Goal: Transaction & Acquisition: Purchase product/service

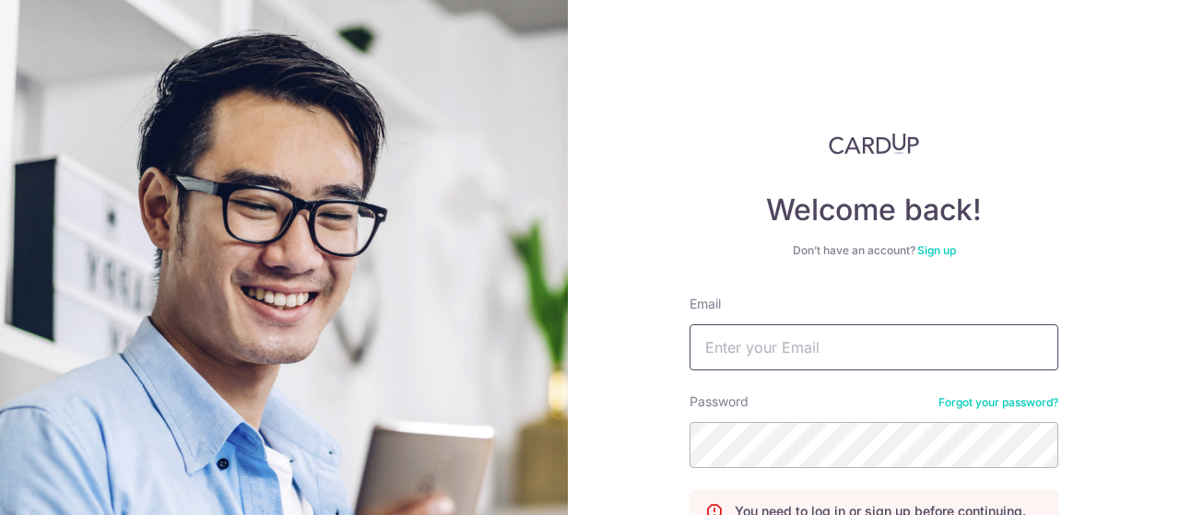
click at [795, 348] on input "Email" at bounding box center [874, 348] width 369 height 46
type input "[EMAIL_ADDRESS][DOMAIN_NAME]"
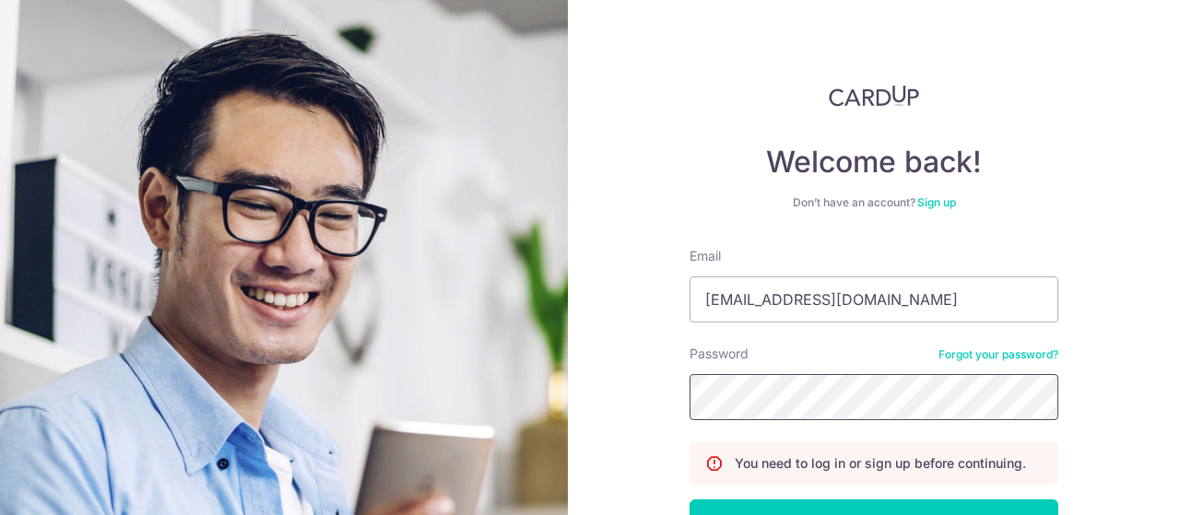
scroll to position [181, 0]
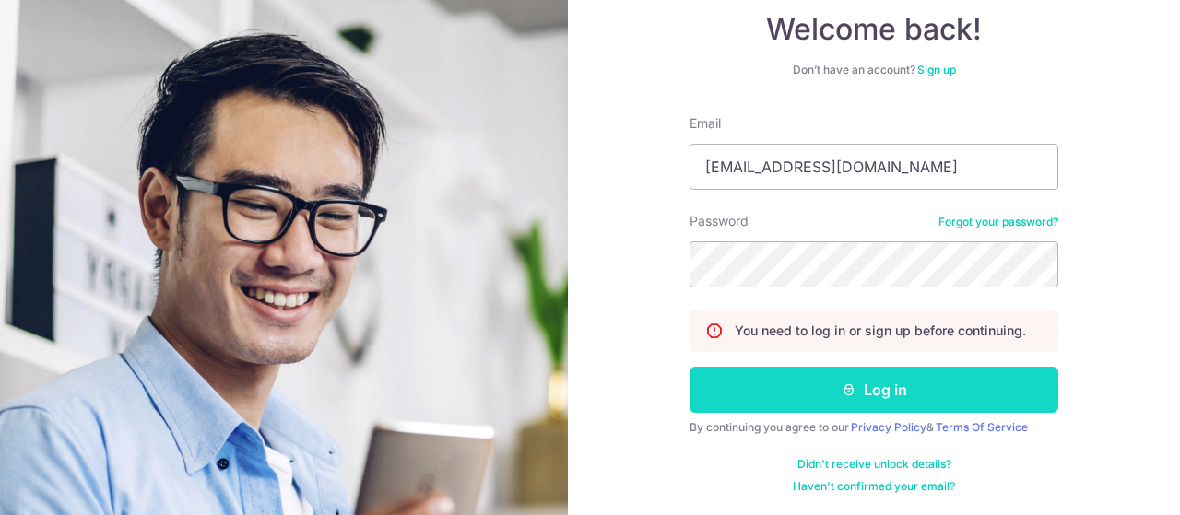
click at [890, 390] on button "Log in" at bounding box center [874, 390] width 369 height 46
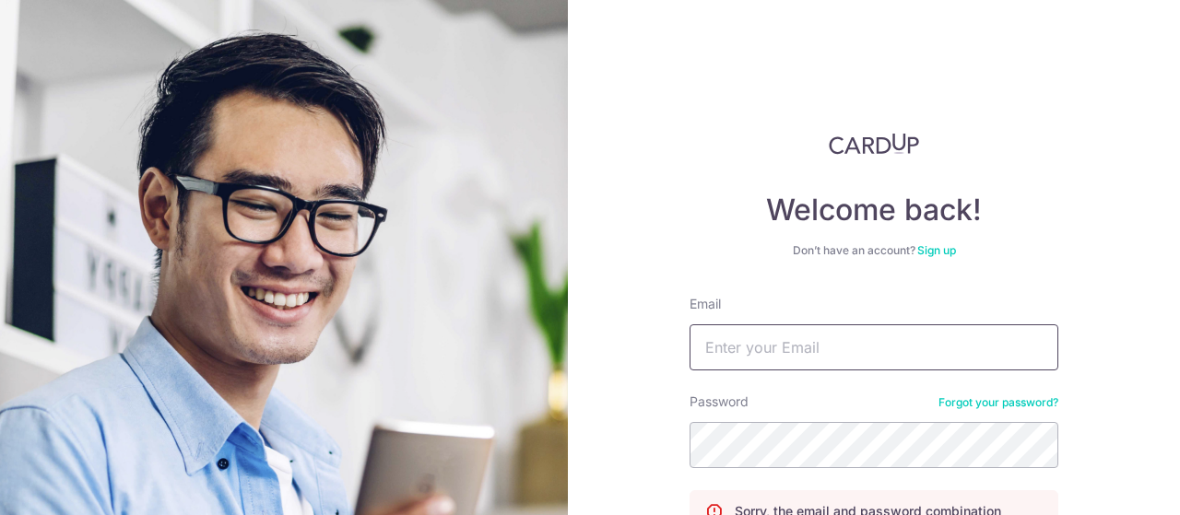
click at [793, 343] on input "Email" at bounding box center [874, 348] width 369 height 46
type input "[EMAIL_ADDRESS][DOMAIN_NAME]"
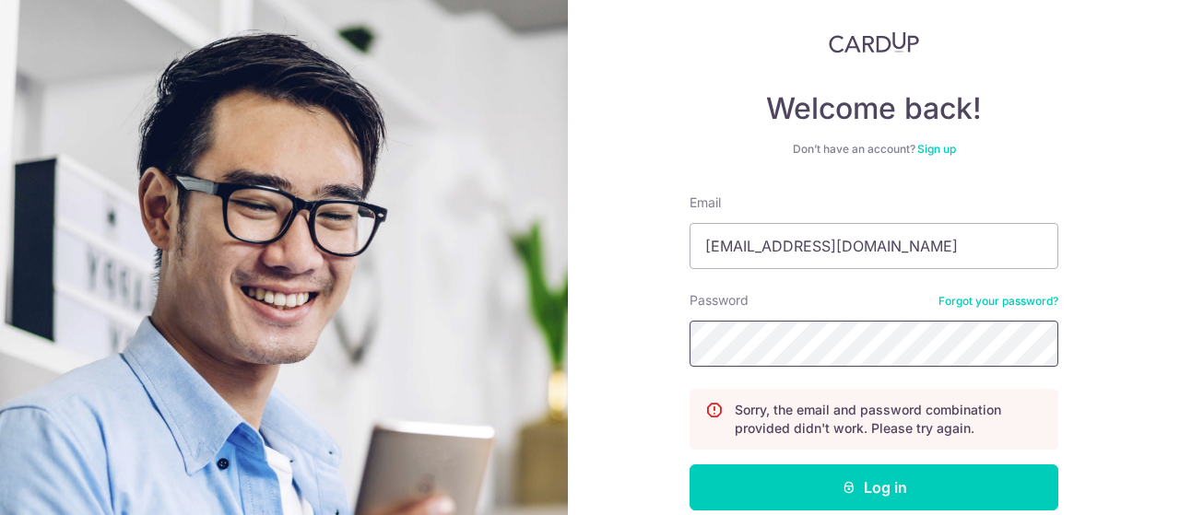
scroll to position [199, 0]
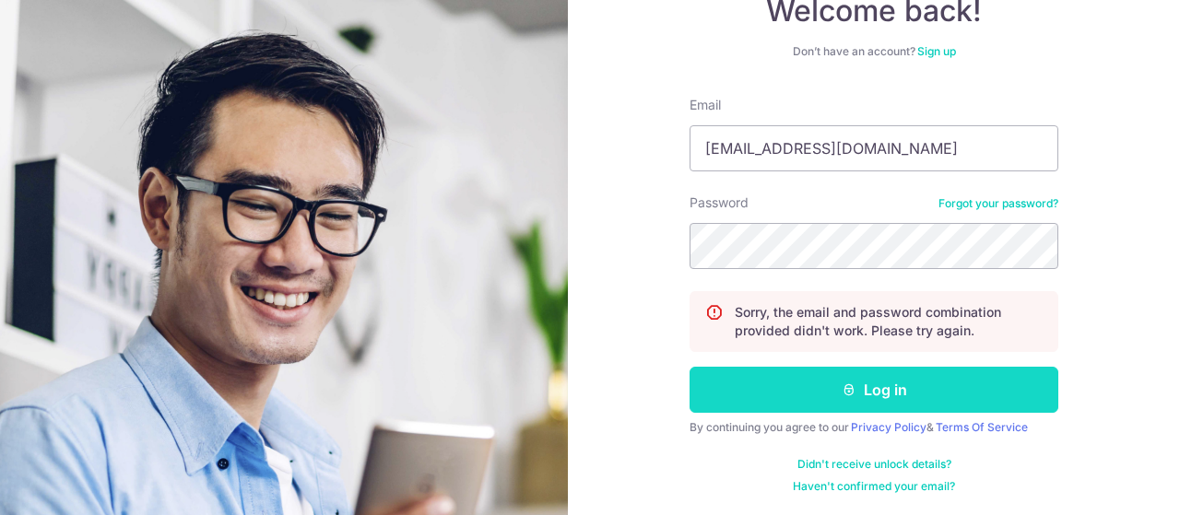
click at [919, 393] on button "Log in" at bounding box center [874, 390] width 369 height 46
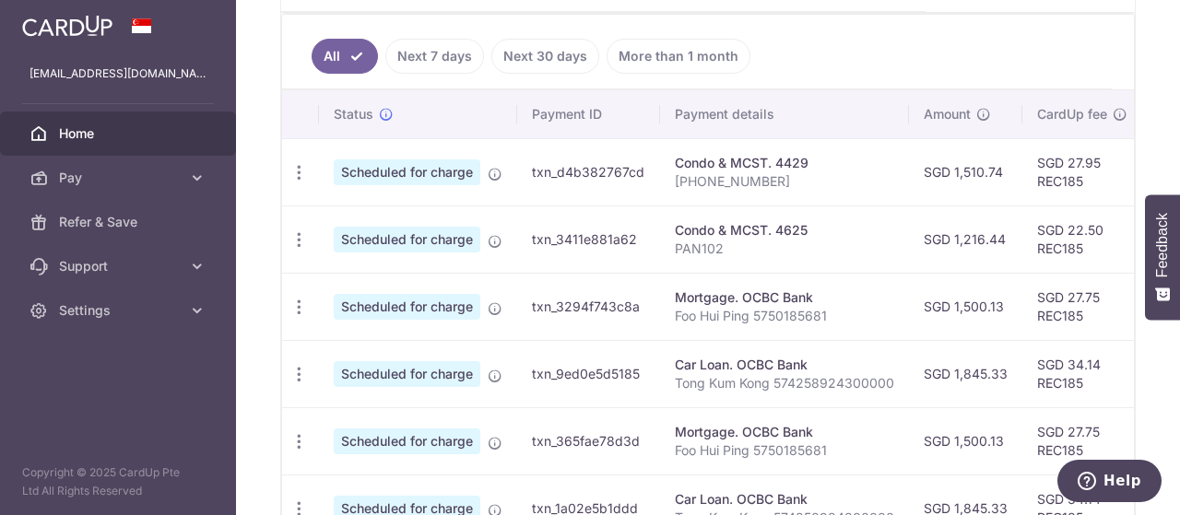
scroll to position [465, 0]
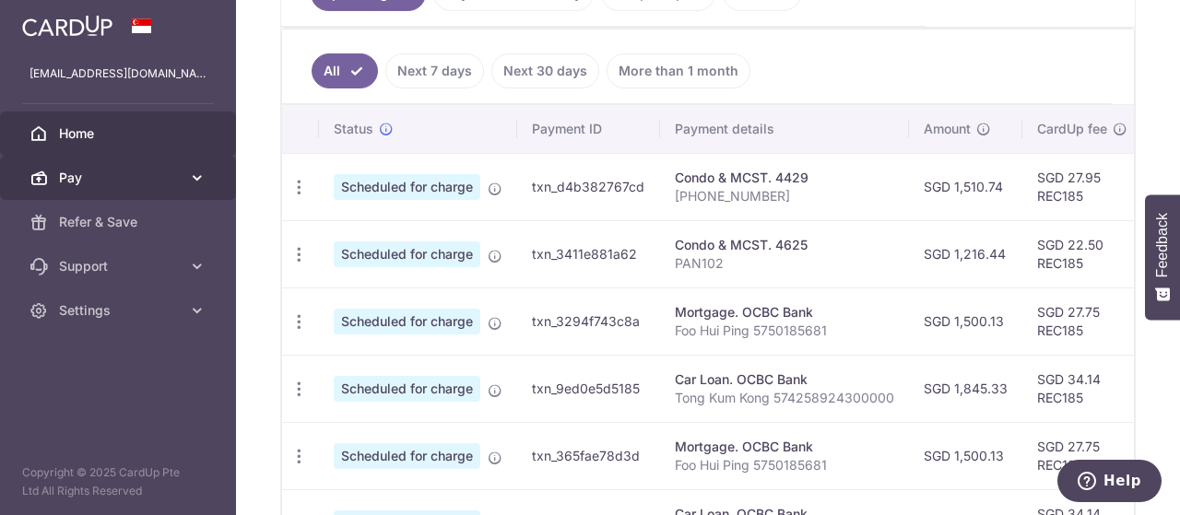
drag, startPoint x: 175, startPoint y: 181, endPoint x: 219, endPoint y: 189, distance: 44.1
click at [219, 190] on link "Pay" at bounding box center [118, 178] width 236 height 44
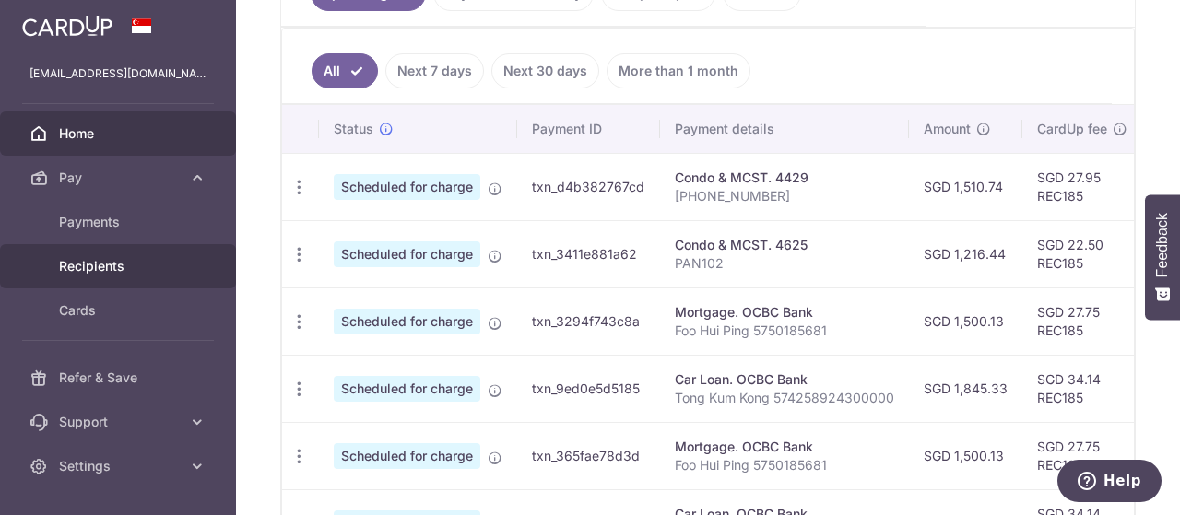
click at [112, 266] on span "Recipients" at bounding box center [120, 266] width 122 height 18
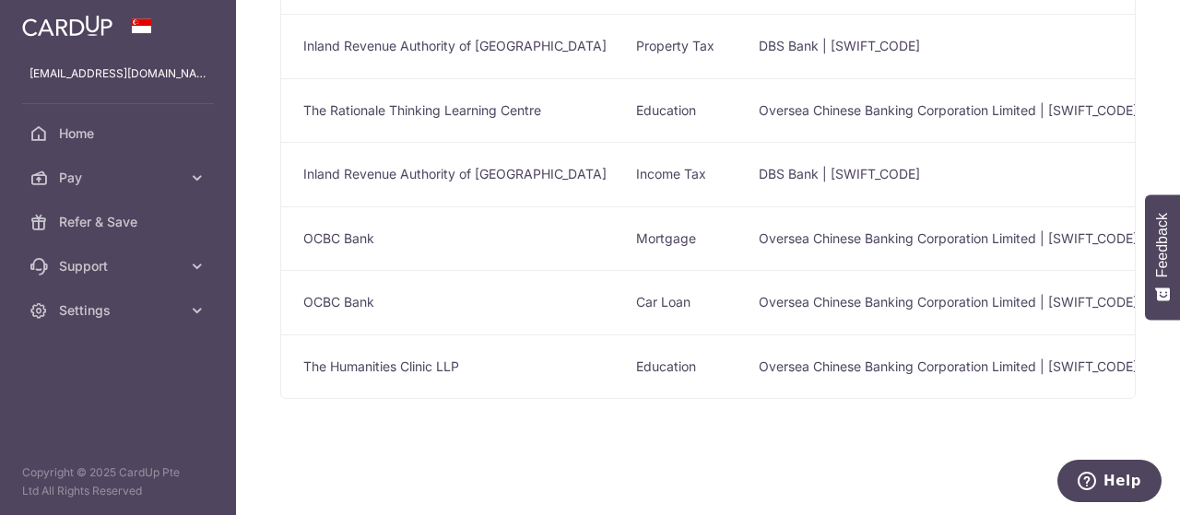
scroll to position [260, 0]
click at [117, 185] on span "Pay" at bounding box center [120, 178] width 122 height 18
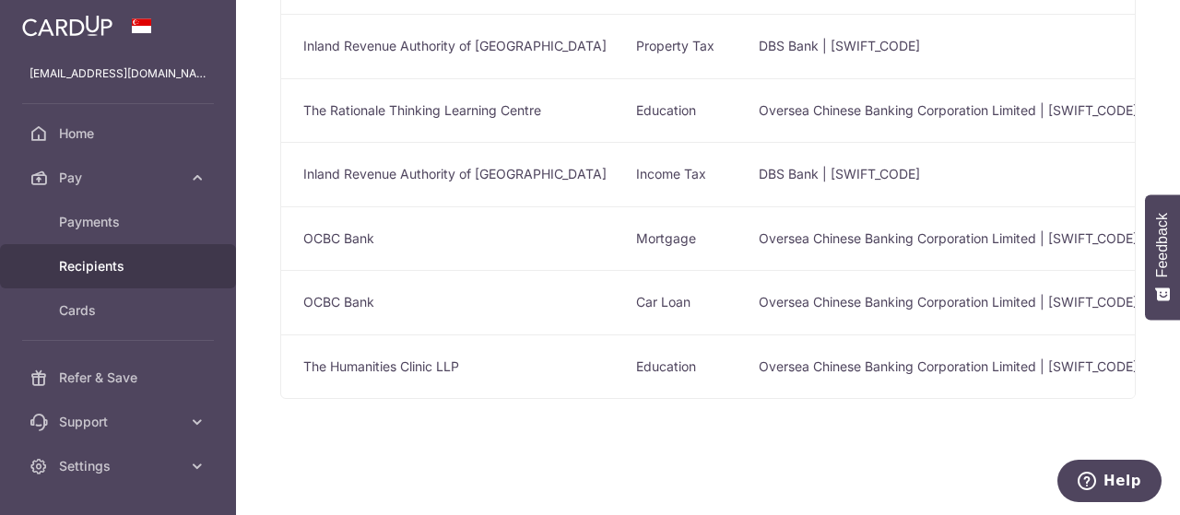
click at [110, 264] on span "Recipients" at bounding box center [120, 266] width 122 height 18
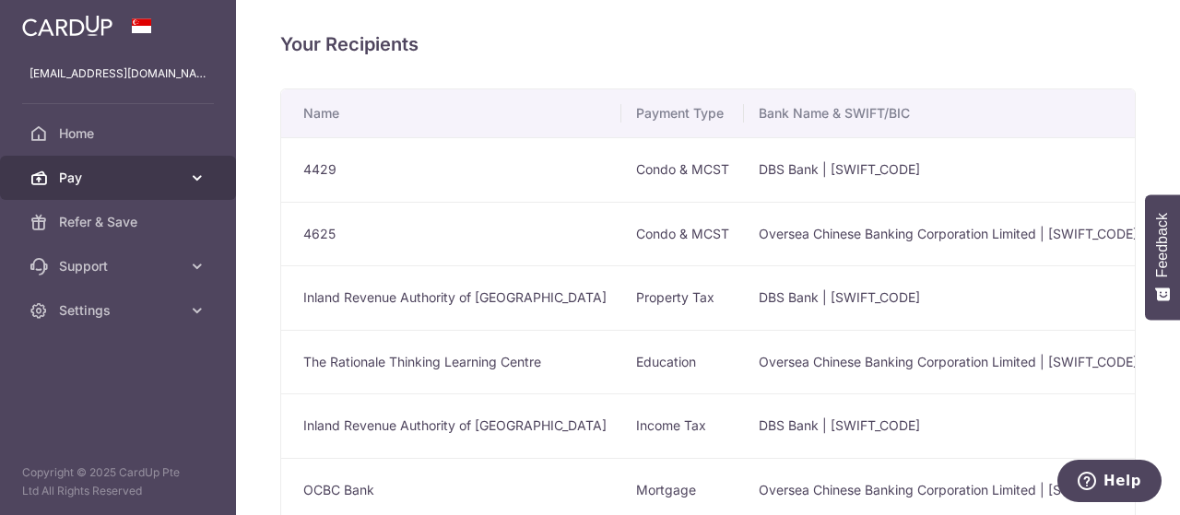
click at [117, 182] on span "Pay" at bounding box center [120, 178] width 122 height 18
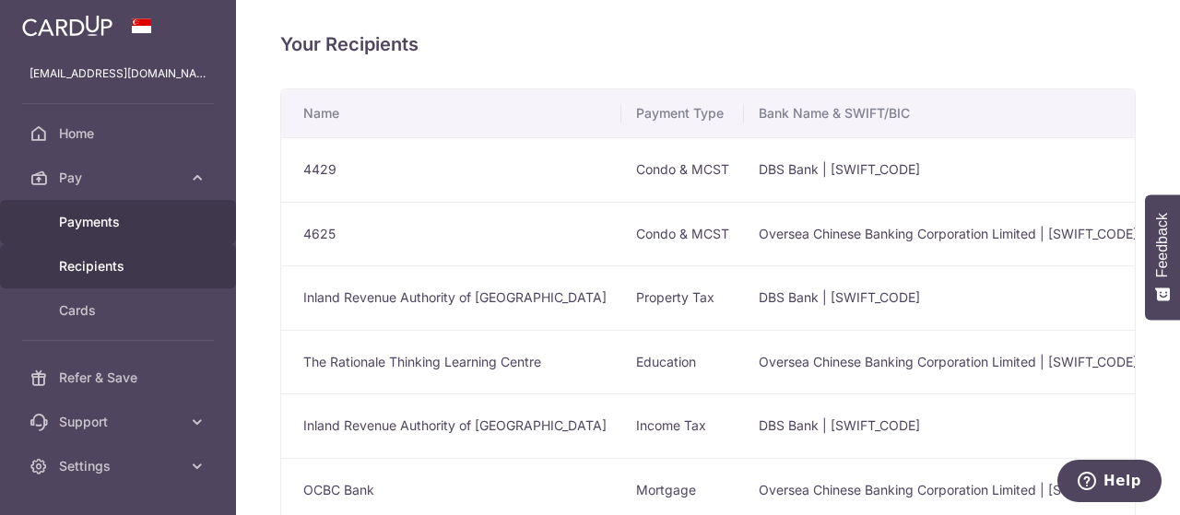
click at [109, 219] on span "Payments" at bounding box center [120, 222] width 122 height 18
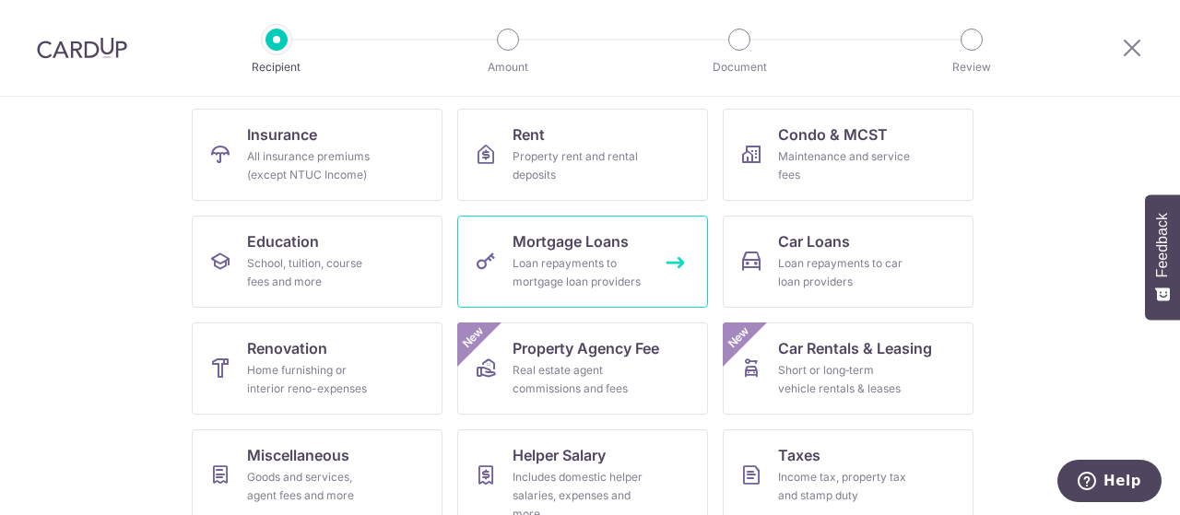
scroll to position [309, 0]
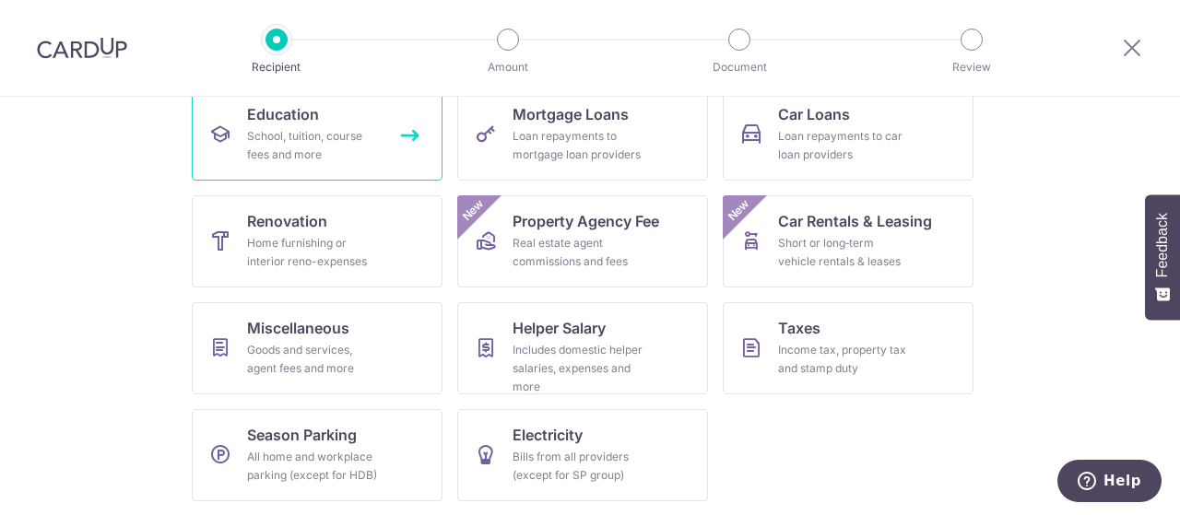
click at [311, 160] on div "School, tuition, course fees and more" at bounding box center [313, 145] width 133 height 37
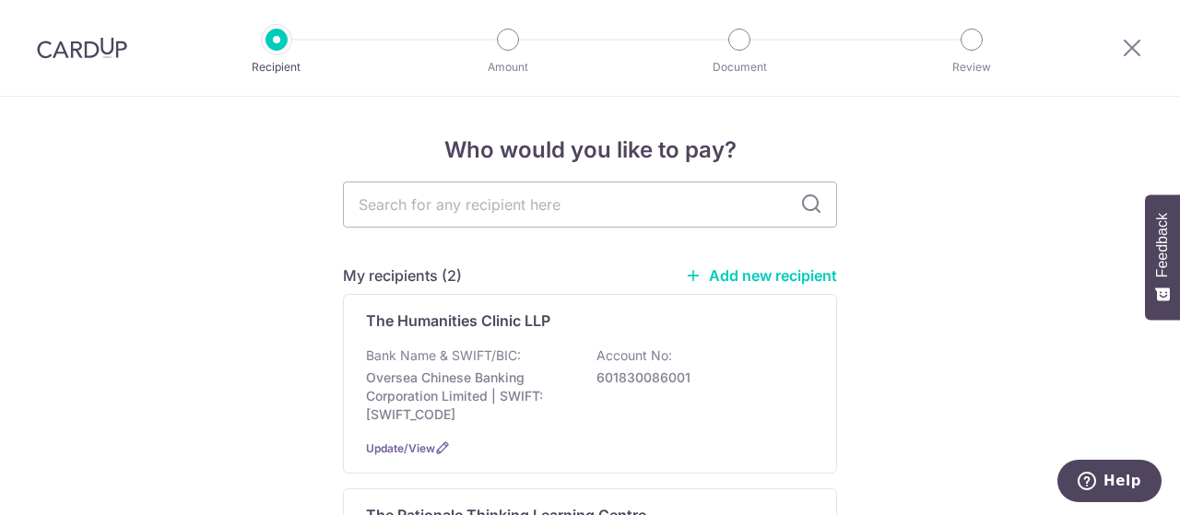
click at [715, 275] on link "Add new recipient" at bounding box center [761, 275] width 152 height 18
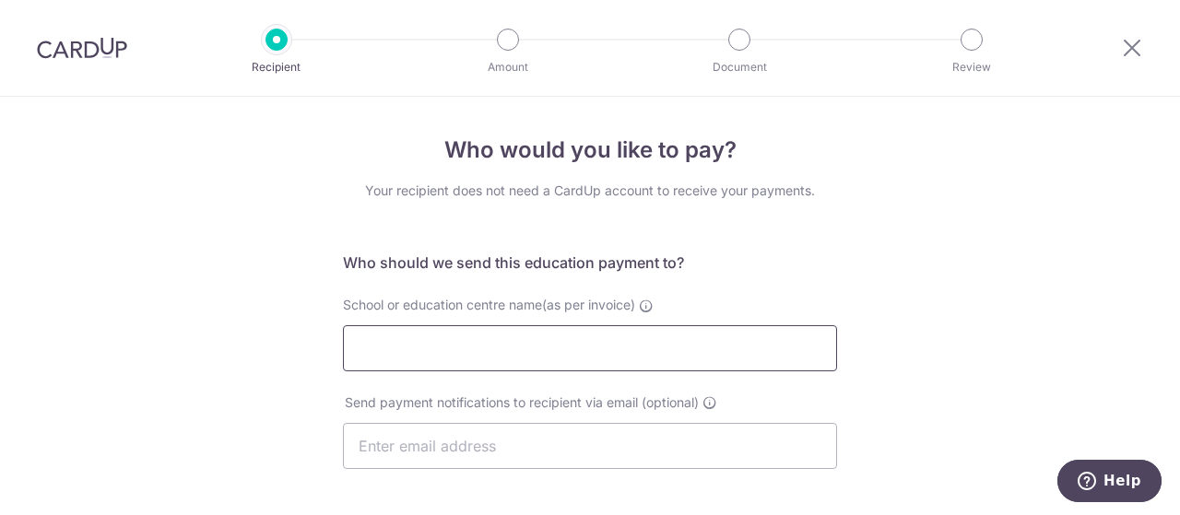
click at [531, 346] on input "School or education centre name(as per invoice)" at bounding box center [590, 348] width 494 height 46
type input "Maths Maven Pte Ltd"
click at [588, 431] on input "text" at bounding box center [590, 446] width 494 height 46
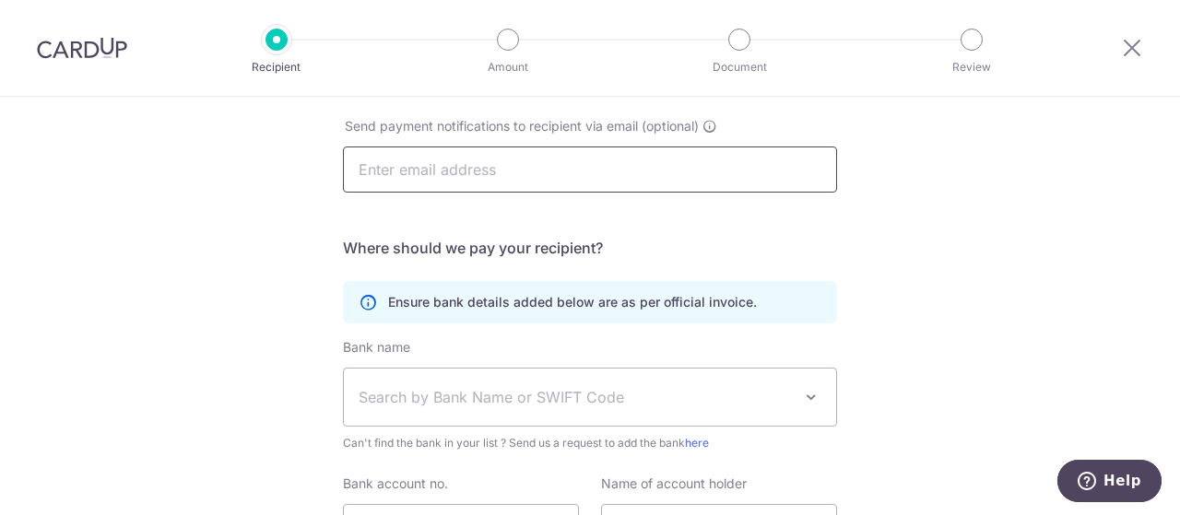
scroll to position [369, 0]
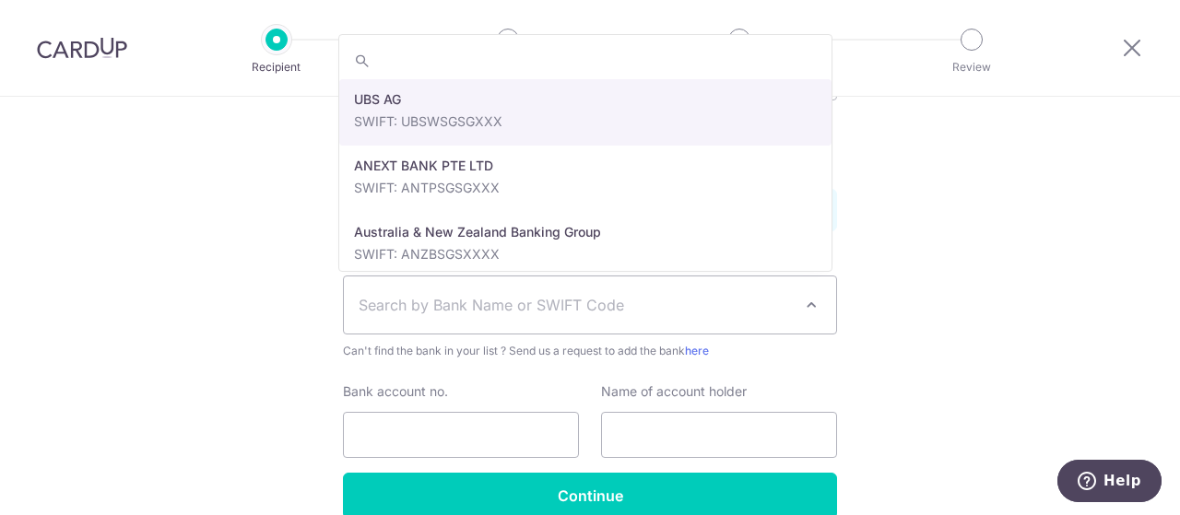
click at [695, 317] on span "Search by Bank Name or SWIFT Code" at bounding box center [590, 305] width 492 height 57
type input "dbs"
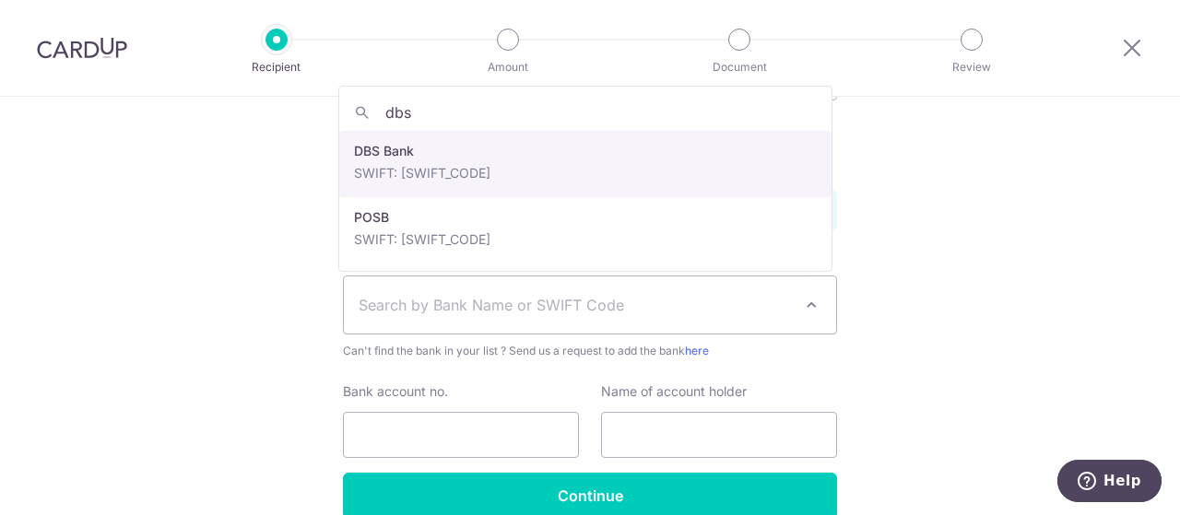
select select "6"
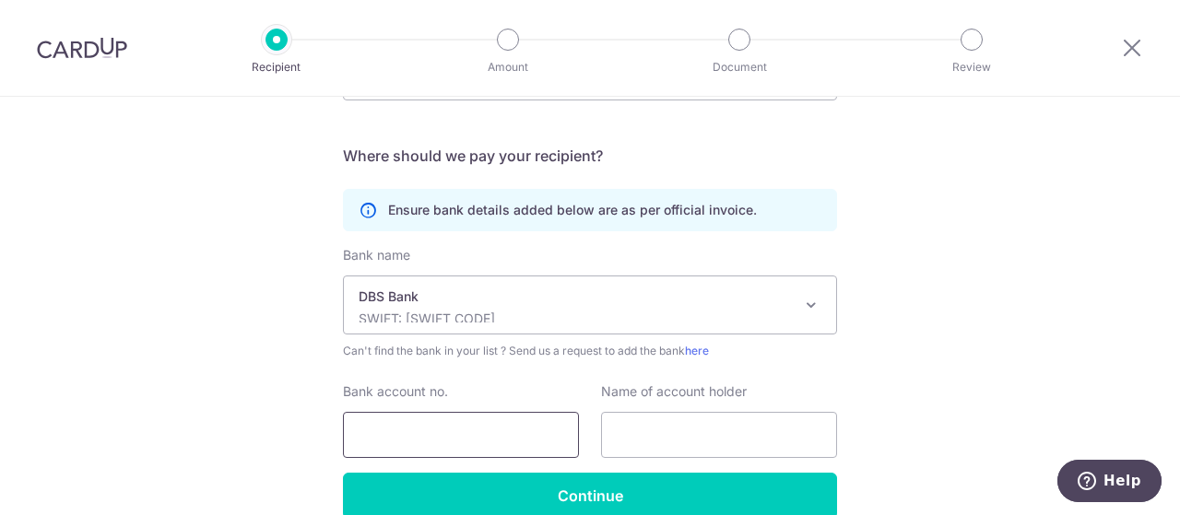
click at [488, 423] on input "Bank account no." at bounding box center [461, 435] width 236 height 46
type input "0479025065"
drag, startPoint x: 640, startPoint y: 429, endPoint x: 654, endPoint y: 427, distance: 14.0
click at [654, 427] on input "text" at bounding box center [719, 435] width 236 height 46
click at [688, 416] on input "text" at bounding box center [719, 435] width 236 height 46
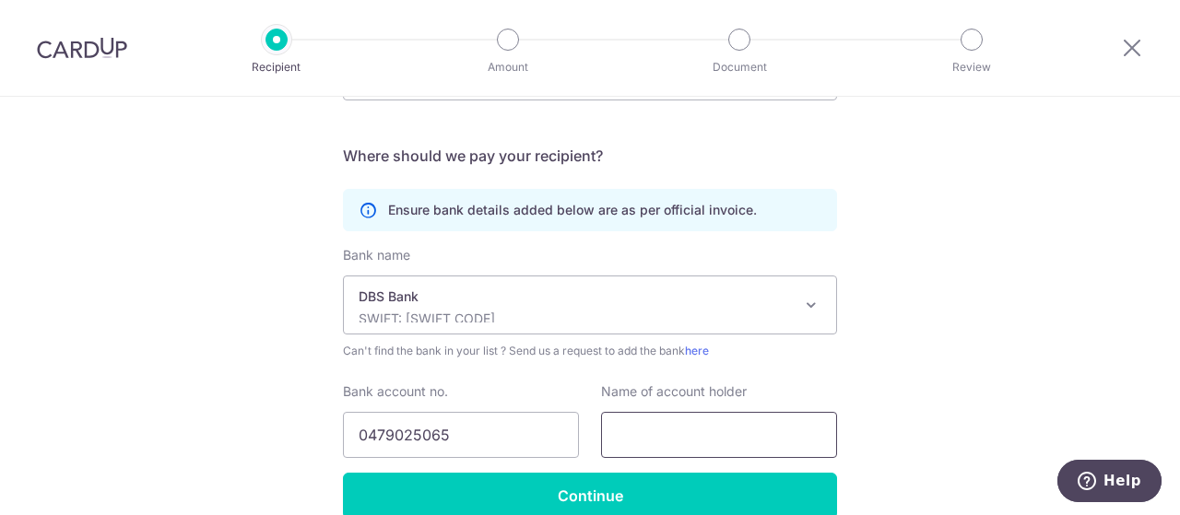
paste input "Math Mavens Pte Ltd"
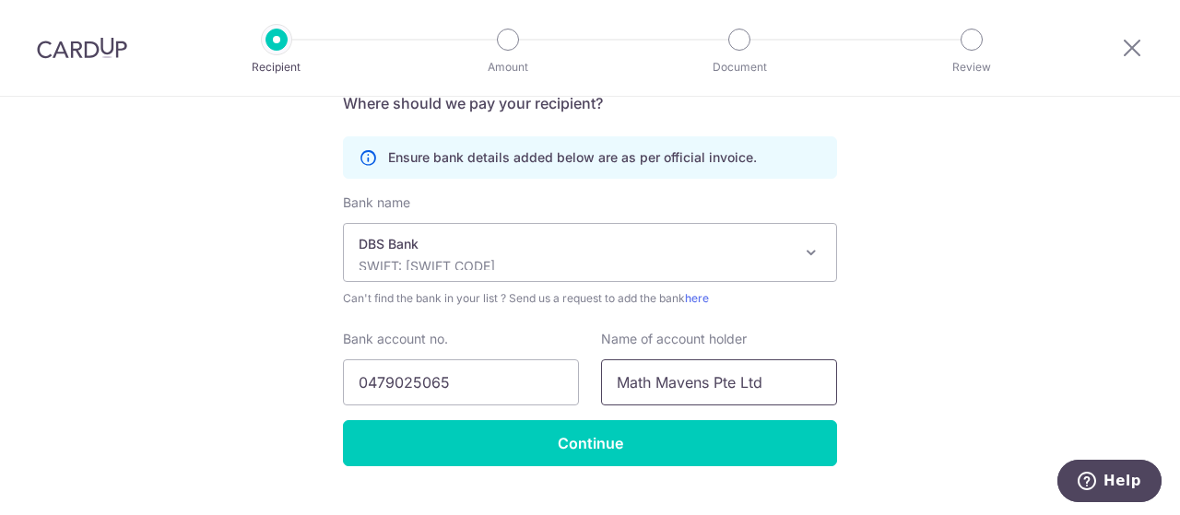
scroll to position [457, 0]
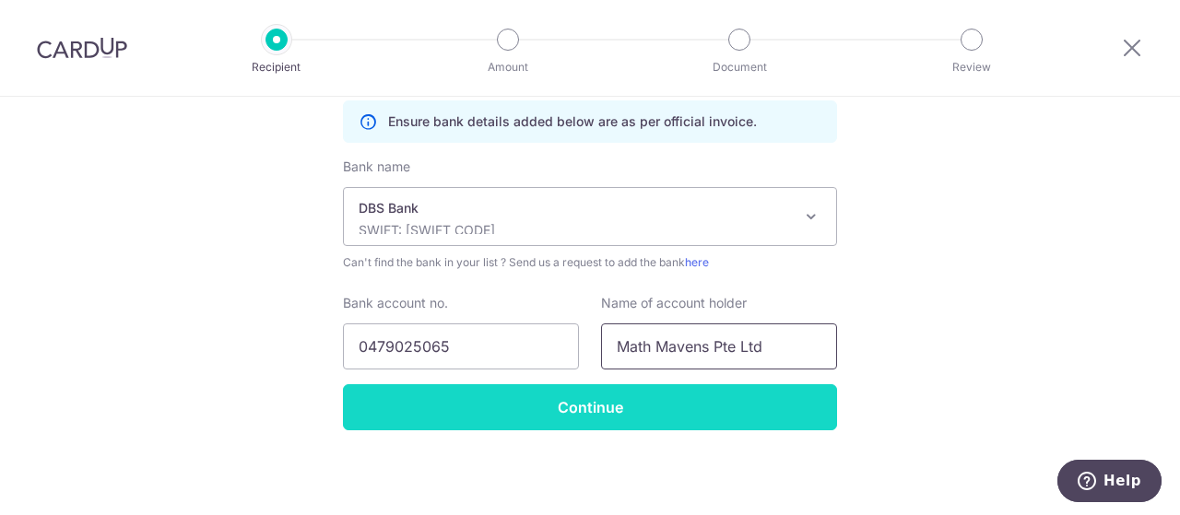
type input "Math Mavens Pte Ltd"
click at [697, 403] on input "Continue" at bounding box center [590, 407] width 494 height 46
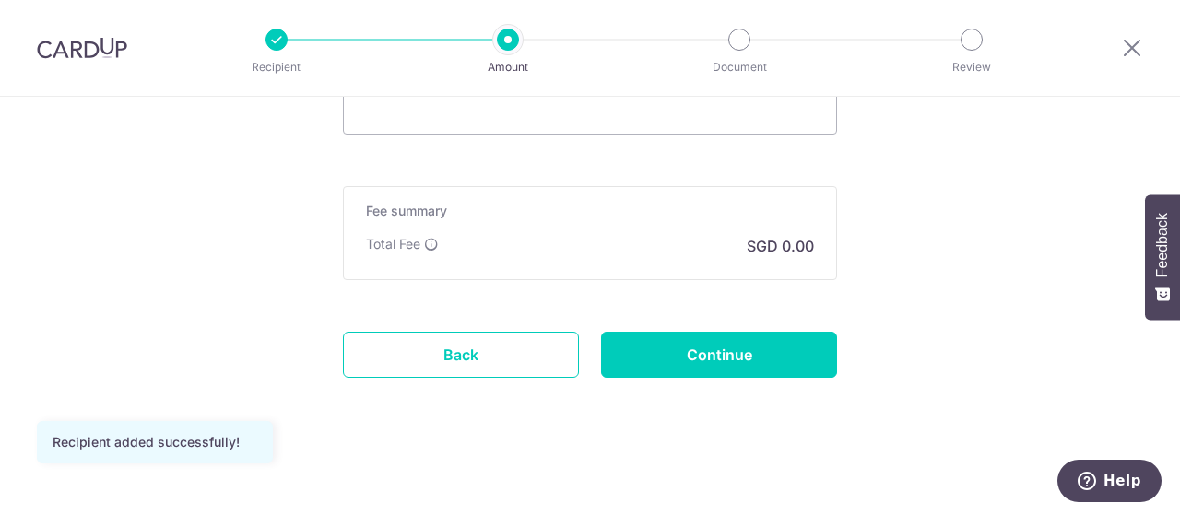
scroll to position [971, 0]
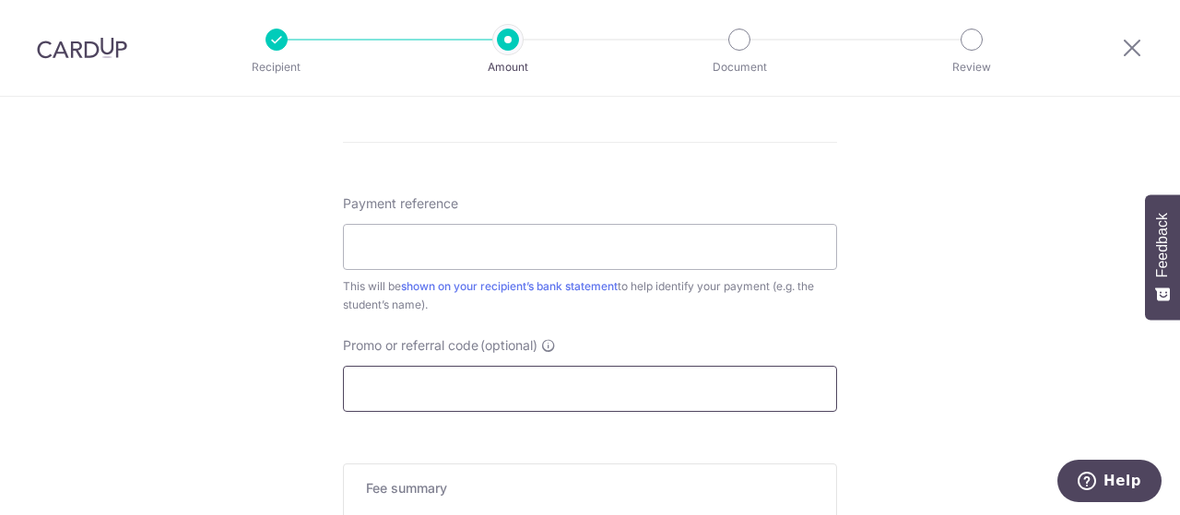
click at [568, 373] on input "Promo or referral code (optional)" at bounding box center [590, 389] width 494 height 46
click at [551, 246] on input "Payment reference" at bounding box center [590, 247] width 494 height 46
click at [558, 261] on input "Joie Tong - P5" at bounding box center [590, 247] width 494 height 46
paste input "SAQ25VB024923"
click at [343, 224] on input "Joie Tong - P5 (SAQ25VB024923)" at bounding box center [590, 247] width 494 height 46
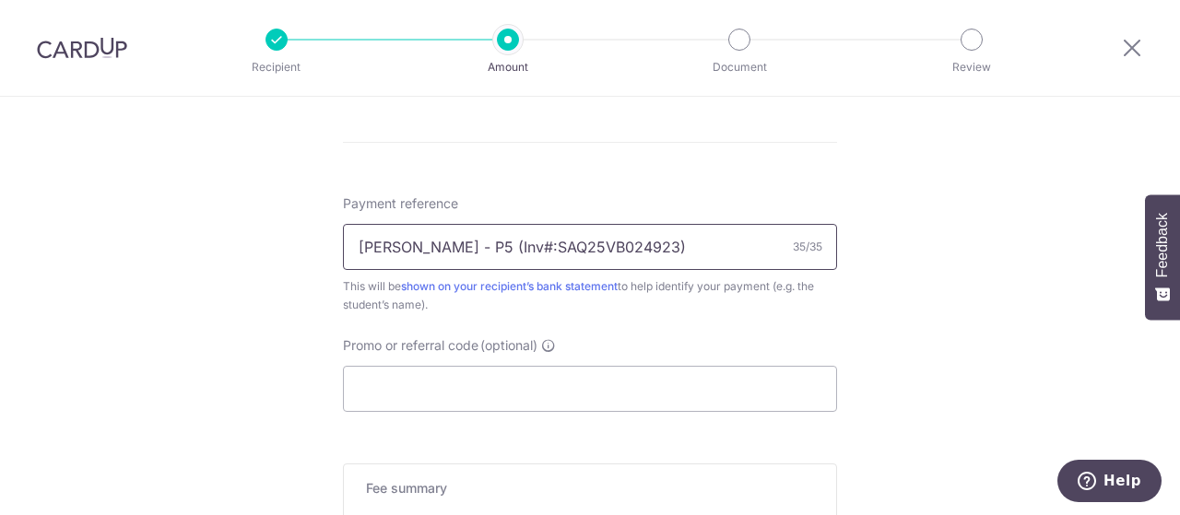
type input "Joie Tong - P5 (Inv#:SAQ25VB024923)"
click at [343, 337] on div "Promo or referral code (optional) The discounted fee will be shown on the revie…" at bounding box center [590, 375] width 494 height 76
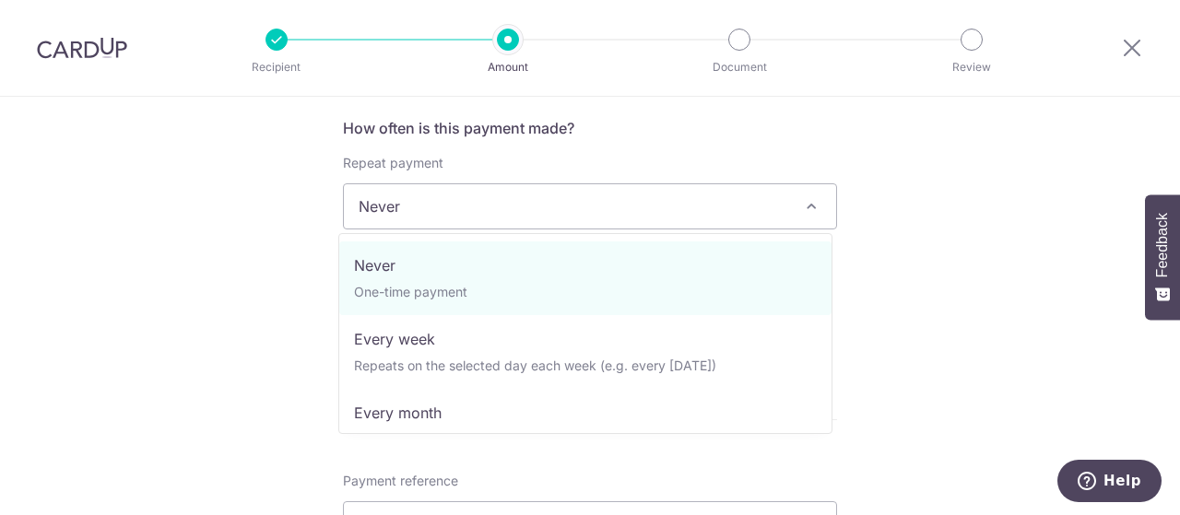
click at [389, 197] on span "Never" at bounding box center [590, 206] width 492 height 44
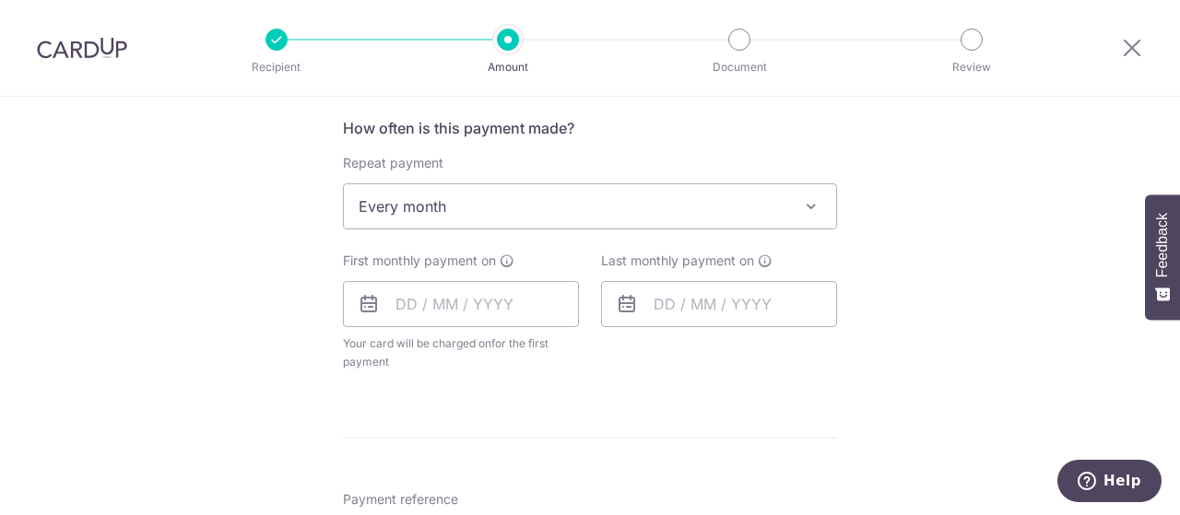
click at [468, 205] on span "Every month" at bounding box center [590, 206] width 492 height 44
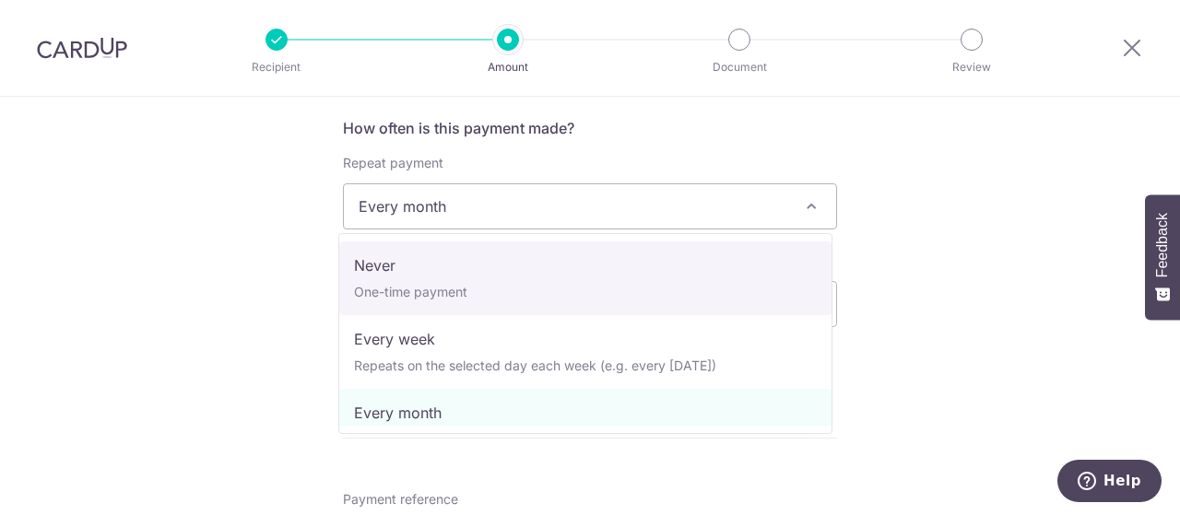
select select "1"
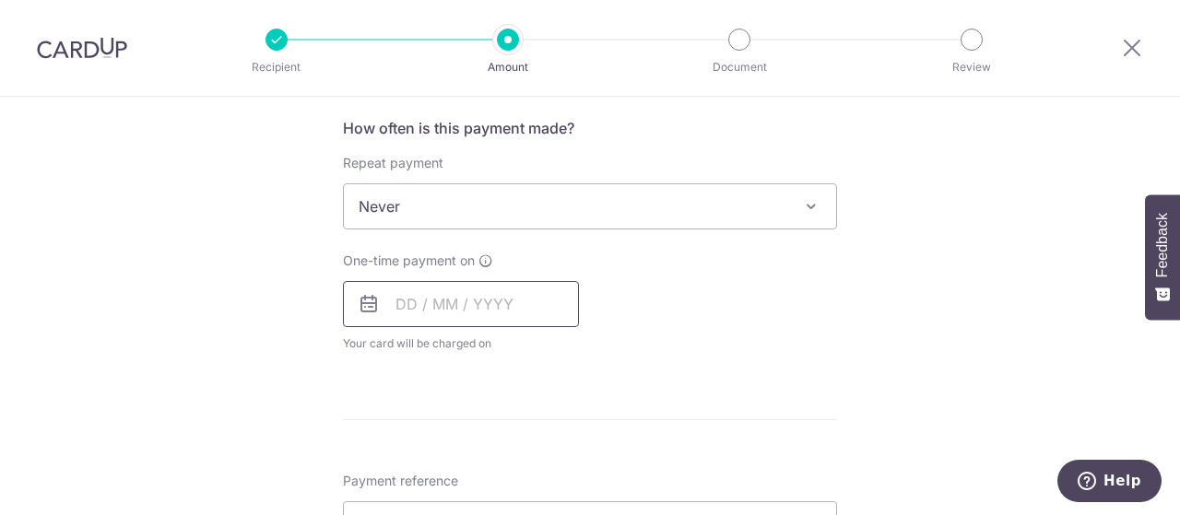
click at [438, 313] on input "text" at bounding box center [461, 304] width 236 height 46
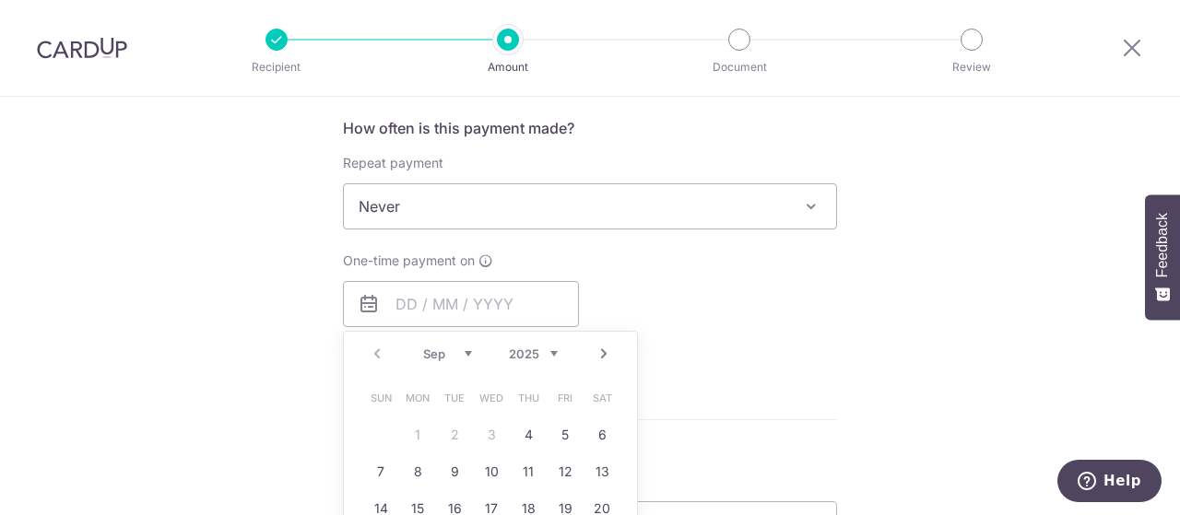
click at [536, 433] on link "4" at bounding box center [529, 435] width 30 height 30
type input "[DATE]"
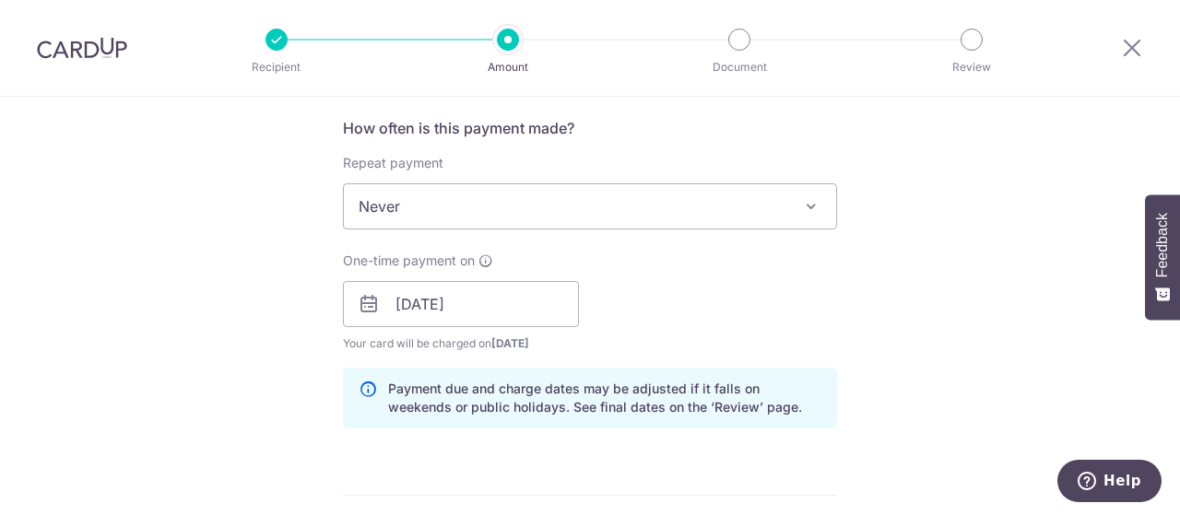
click at [529, 431] on div "How often is this payment made? Repeat payment Never Every week Every month Eve…" at bounding box center [590, 280] width 494 height 326
click at [485, 479] on form "Enter payment amount SGD Recipient added successfully! Select Card Select optio…" at bounding box center [590, 292] width 494 height 1535
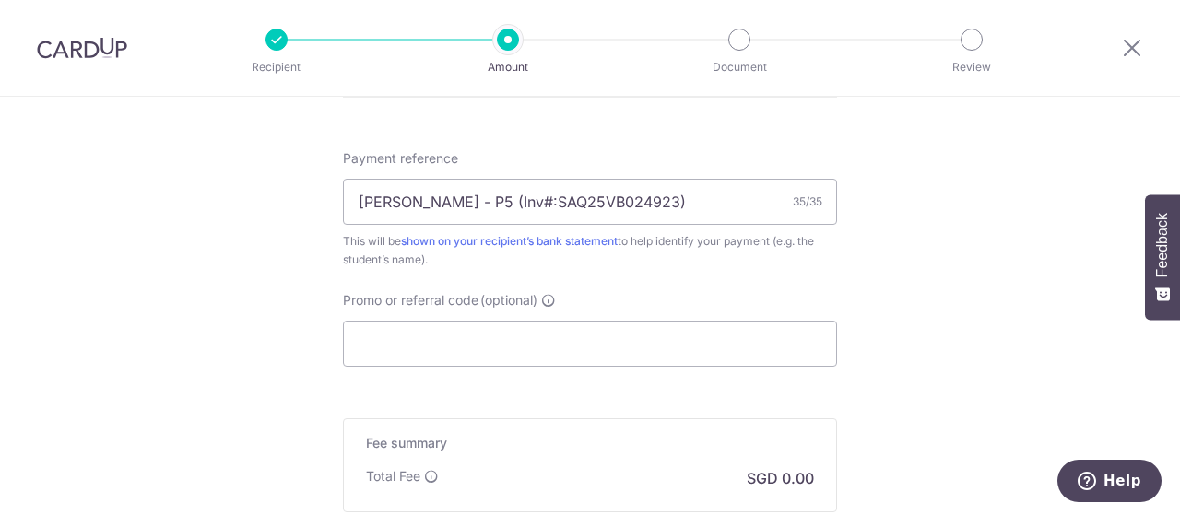
scroll to position [1063, 0]
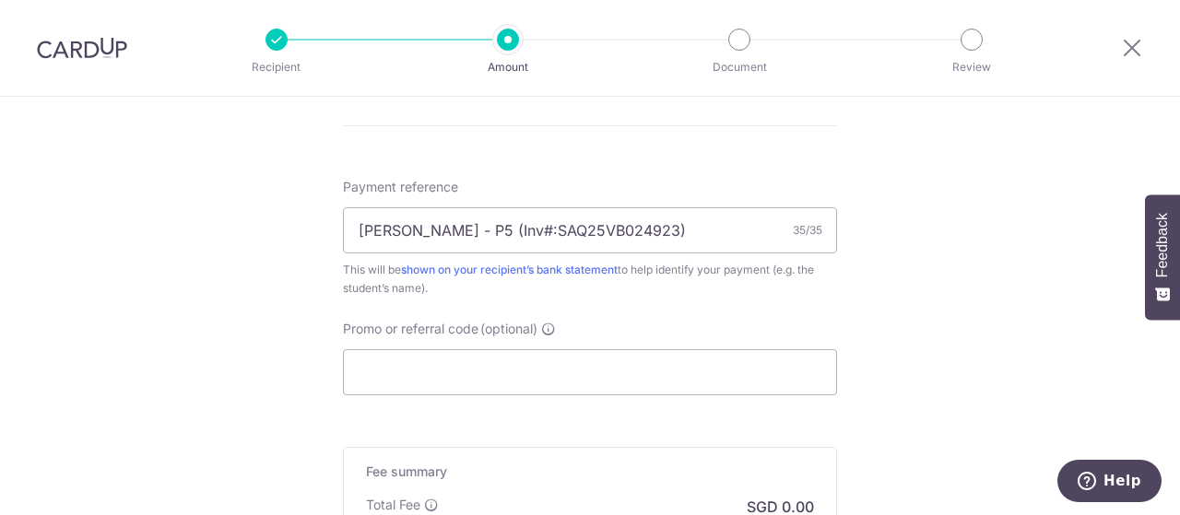
drag, startPoint x: 473, startPoint y: 362, endPoint x: 468, endPoint y: 333, distance: 29.9
click at [468, 333] on span "Promo or referral code" at bounding box center [411, 329] width 136 height 18
click at [468, 349] on input "Promo or referral code (optional)" at bounding box center [590, 372] width 494 height 46
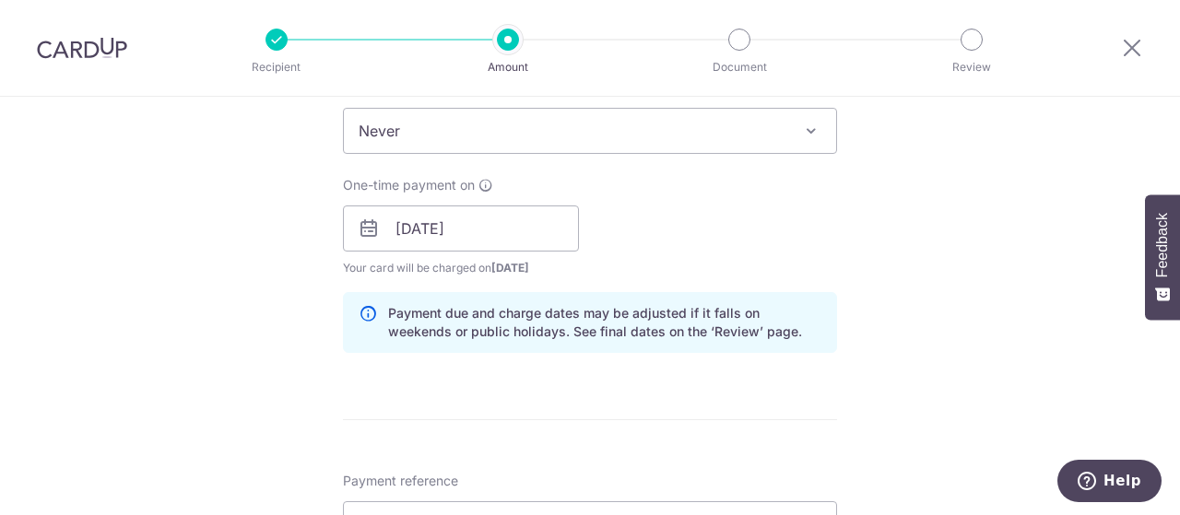
scroll to position [584, 0]
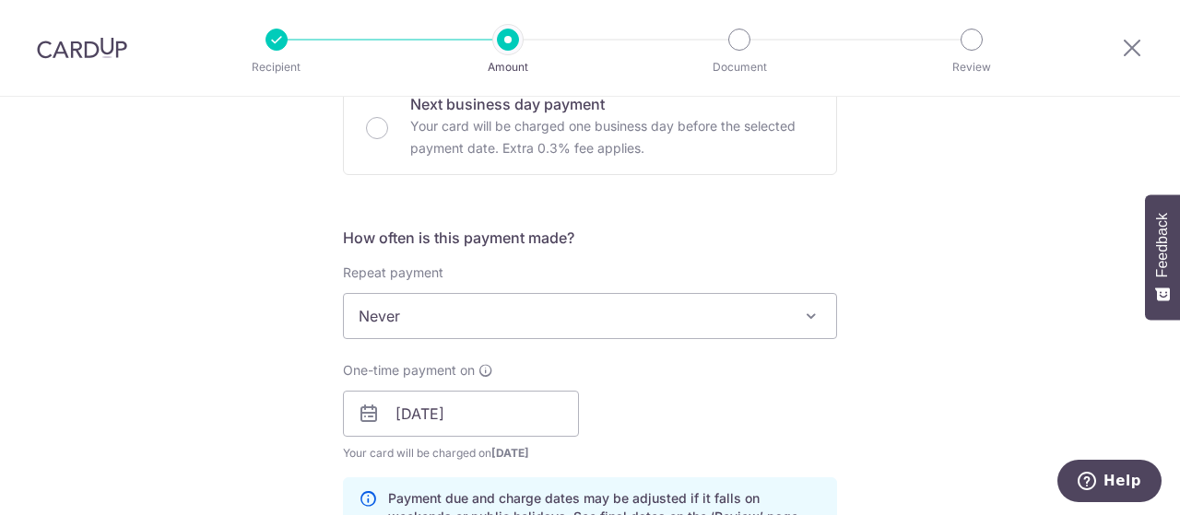
click at [439, 329] on span "Never" at bounding box center [590, 316] width 492 height 44
click at [857, 369] on div "Tell us more about your payment Enter payment amount SGD Recipient added succes…" at bounding box center [590, 385] width 1180 height 1744
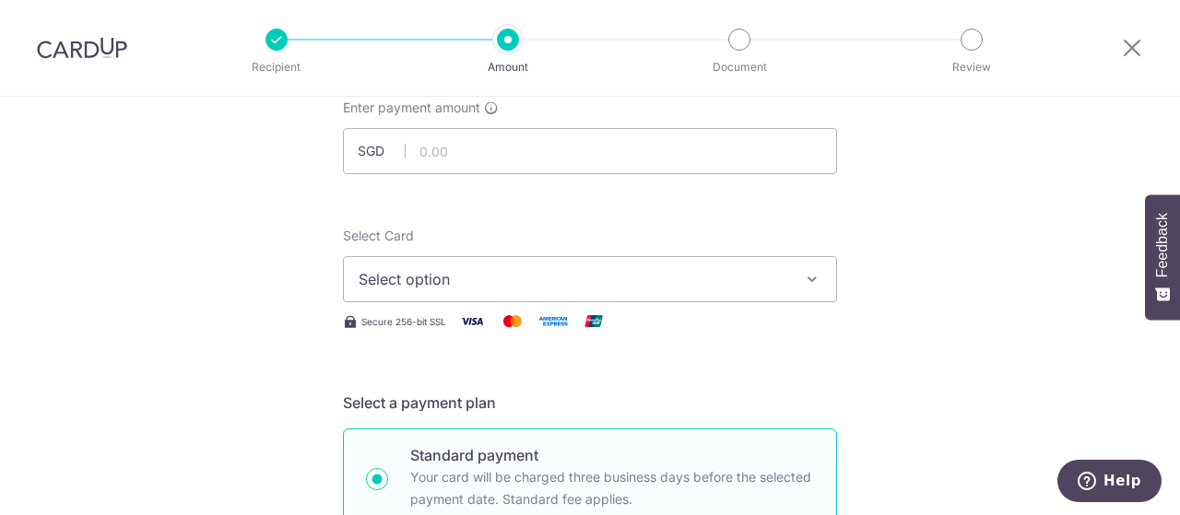
scroll to position [30, 0]
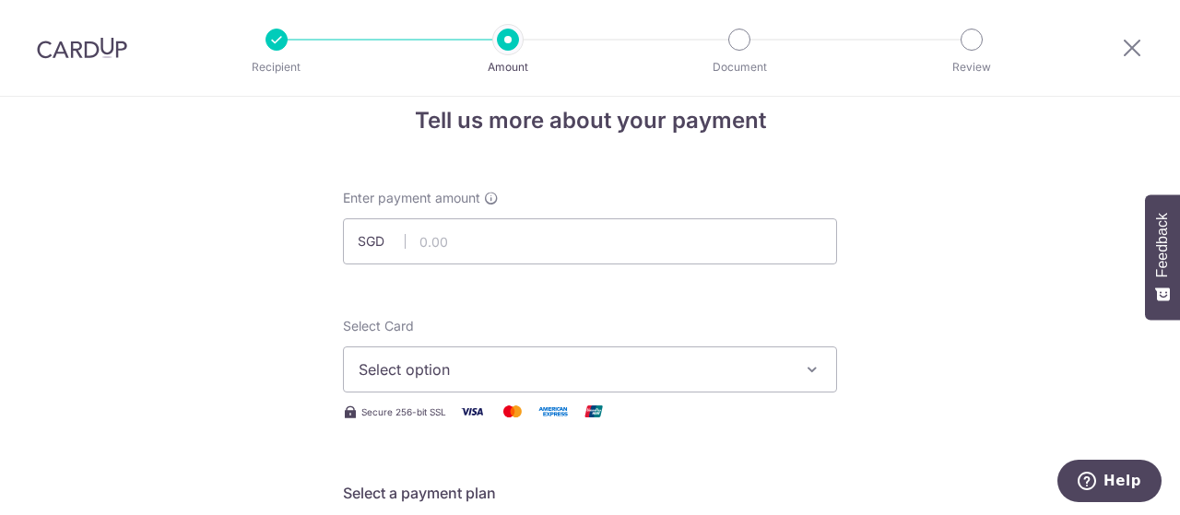
click at [581, 376] on span "Select option" at bounding box center [574, 370] width 430 height 22
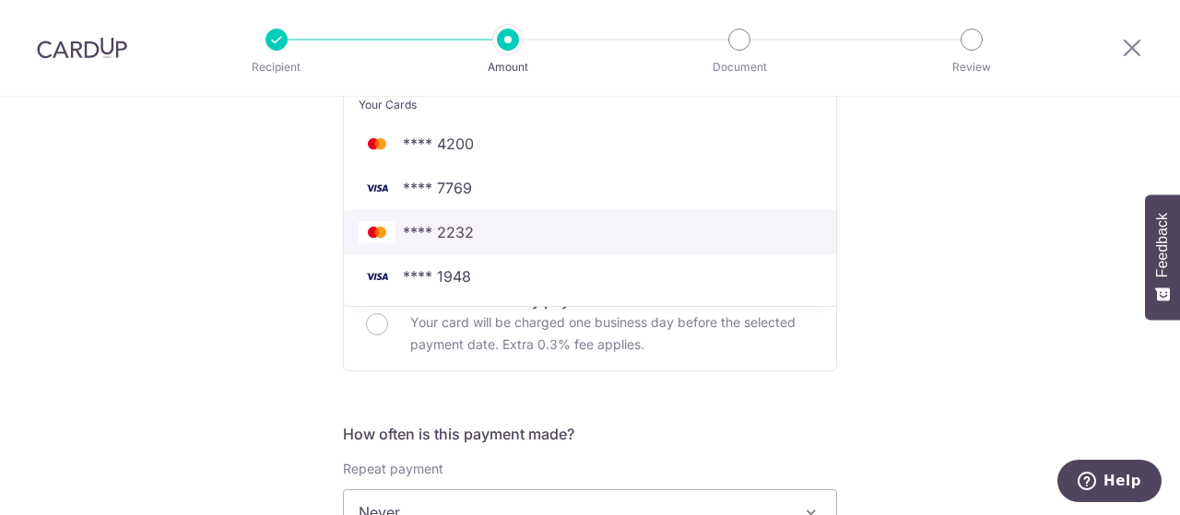
scroll to position [399, 0]
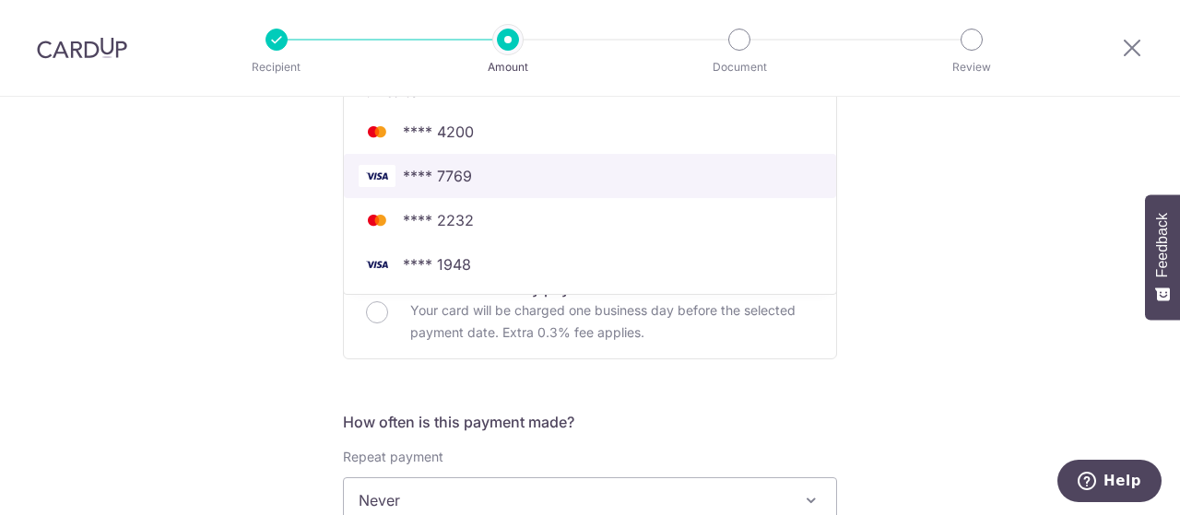
drag, startPoint x: 477, startPoint y: 181, endPoint x: 146, endPoint y: 36, distance: 361.3
click at [476, 176] on span "**** 7769" at bounding box center [590, 176] width 463 height 22
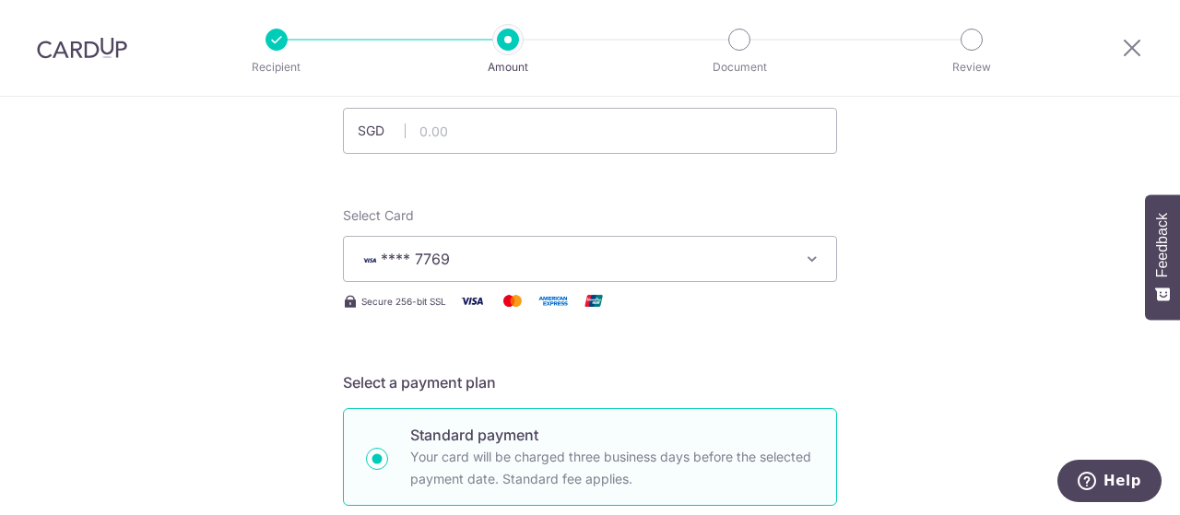
scroll to position [0, 0]
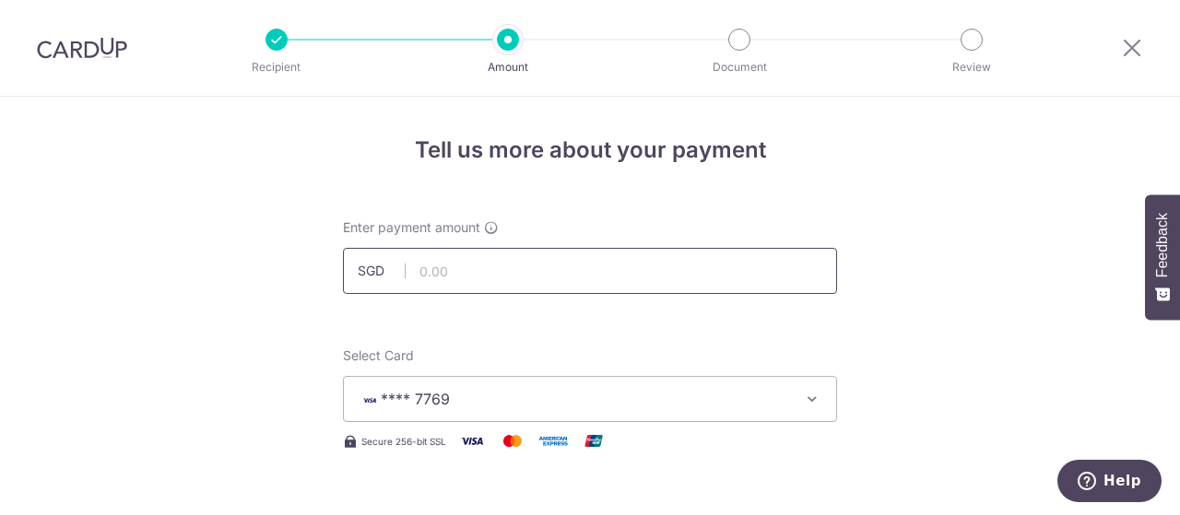
click at [476, 269] on input "text" at bounding box center [590, 271] width 494 height 46
type input "479.60"
click at [463, 399] on span "**** 7769" at bounding box center [574, 399] width 430 height 22
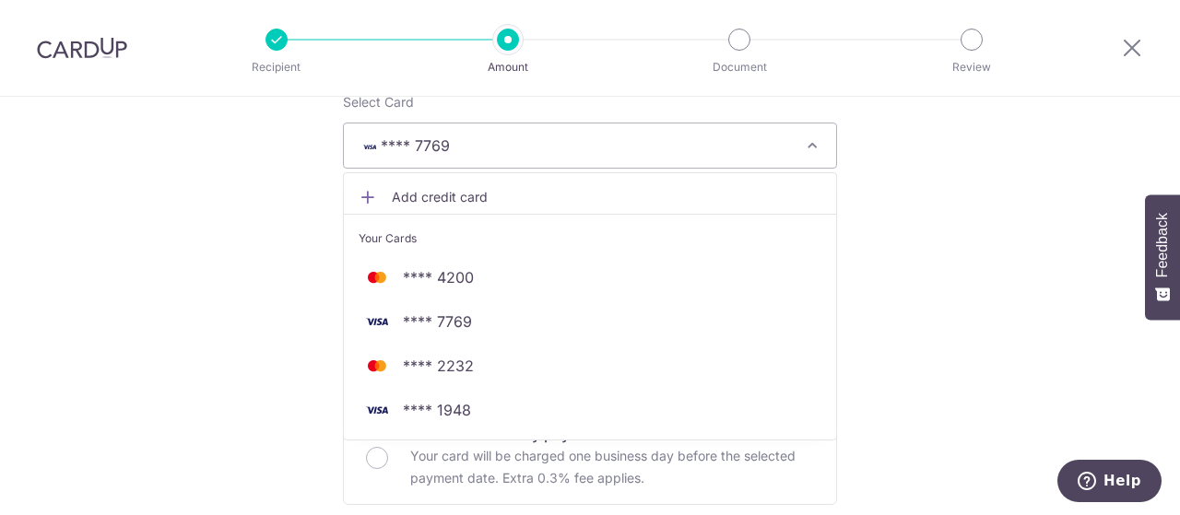
scroll to position [277, 0]
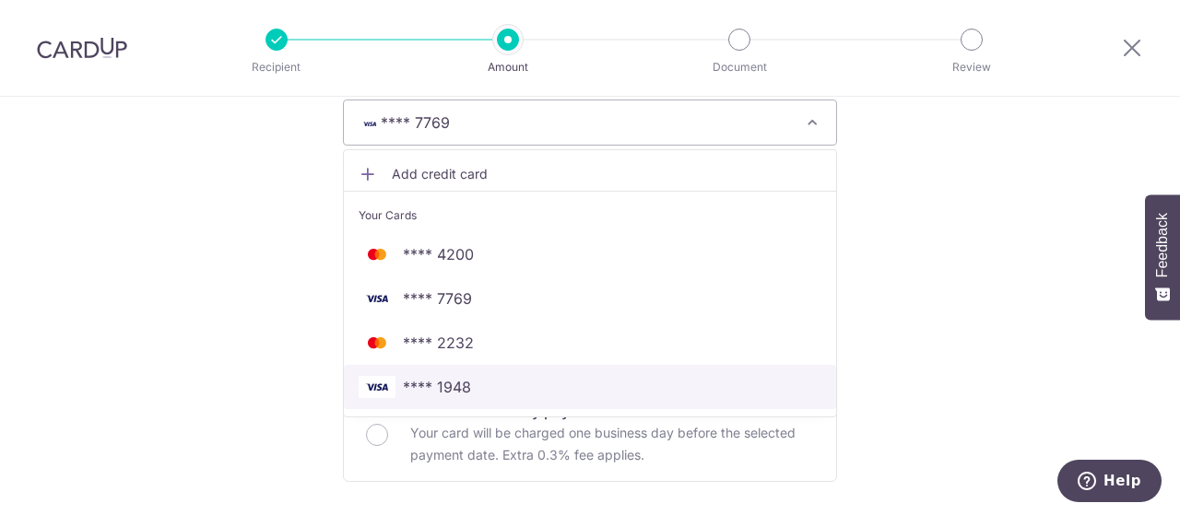
click at [548, 396] on span "**** 1948" at bounding box center [590, 387] width 463 height 22
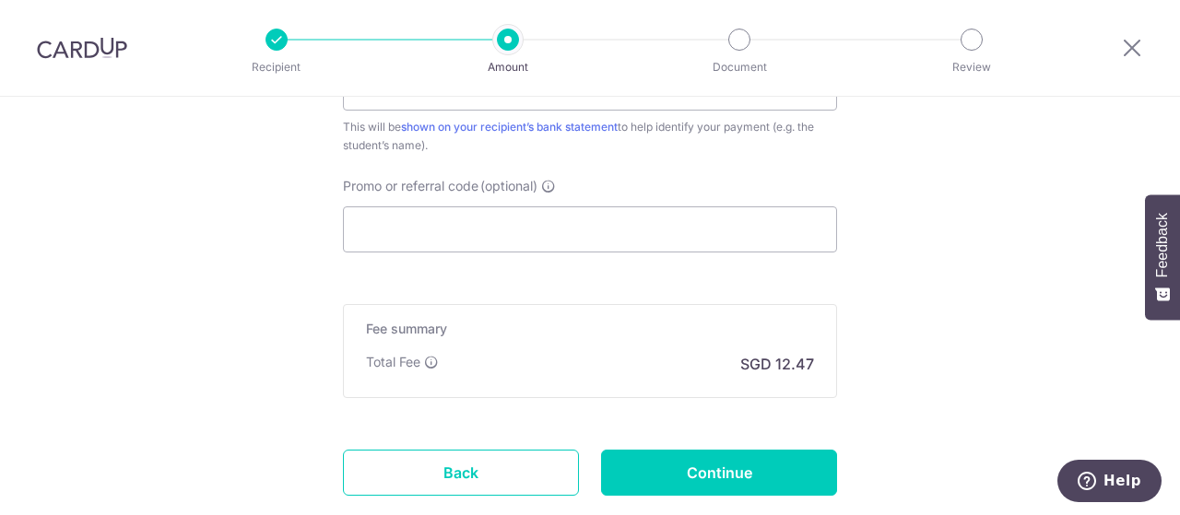
scroll to position [1140, 0]
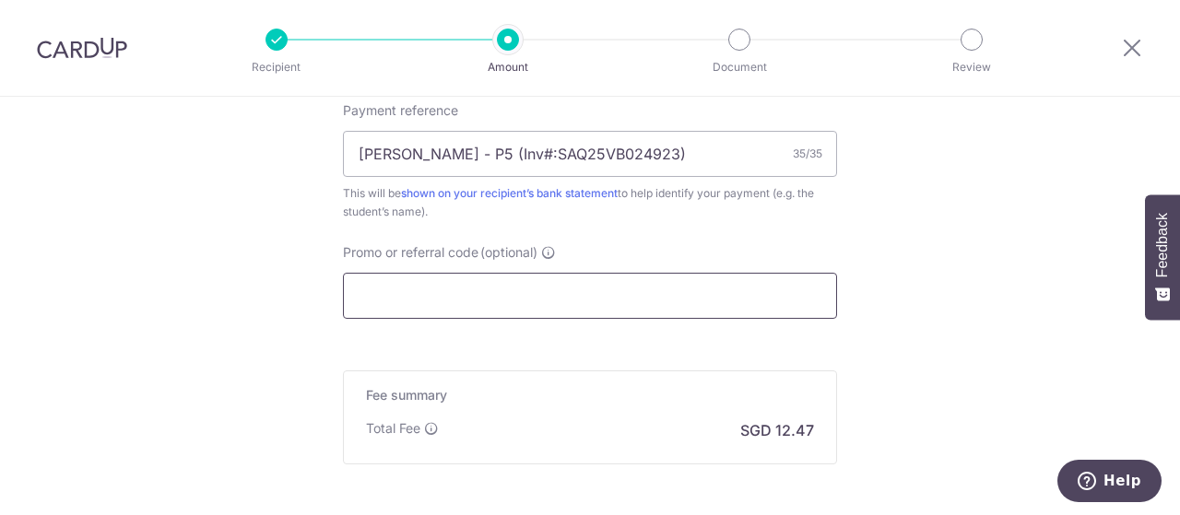
click at [499, 307] on input "Promo or referral code (optional)" at bounding box center [590, 296] width 494 height 46
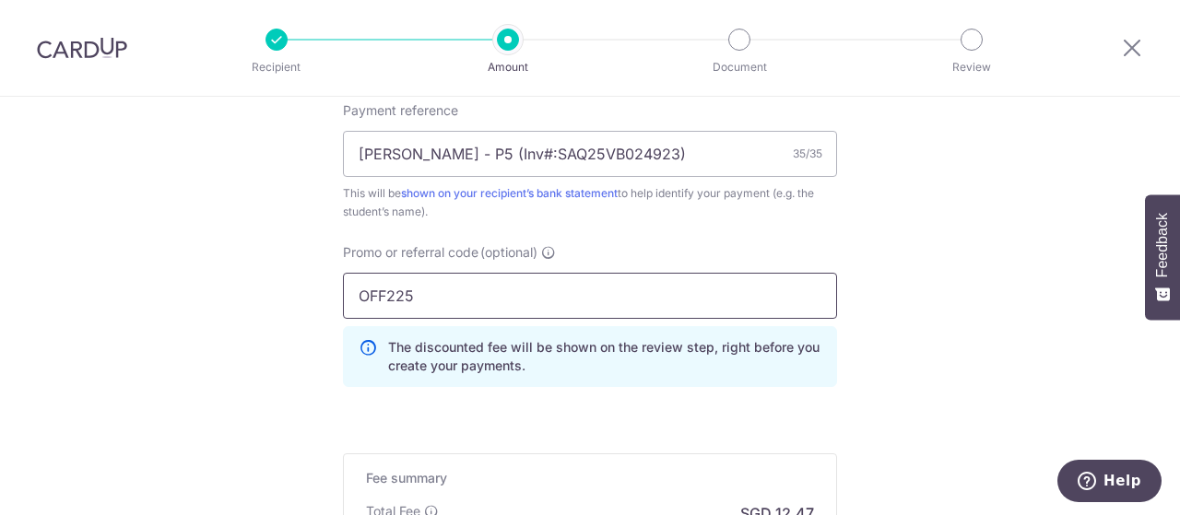
type input "OFF225"
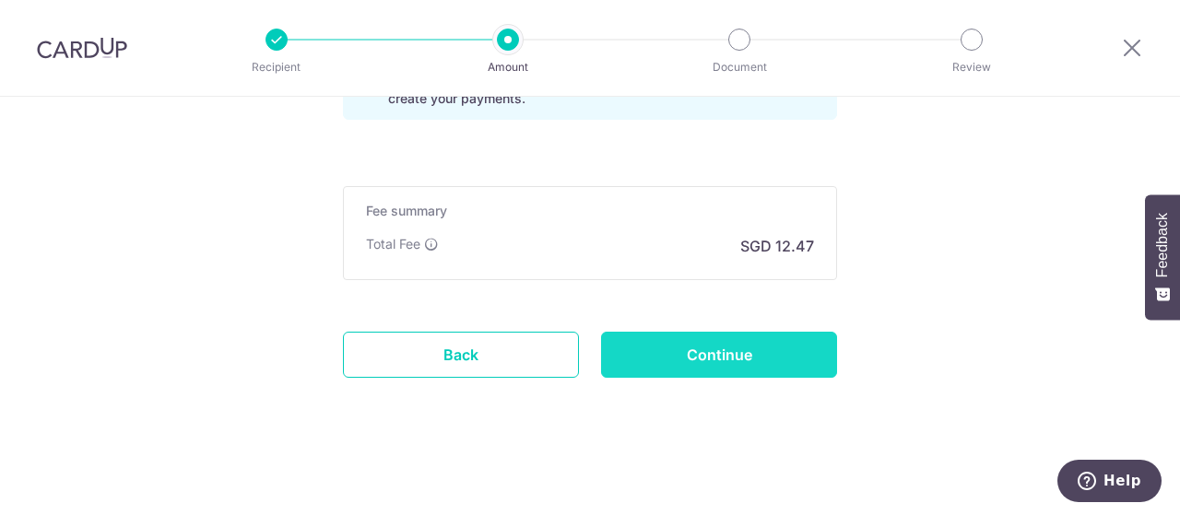
drag, startPoint x: 802, startPoint y: 345, endPoint x: 798, endPoint y: 354, distance: 9.9
click at [798, 353] on input "Continue" at bounding box center [719, 355] width 236 height 46
type input "Create Schedule"
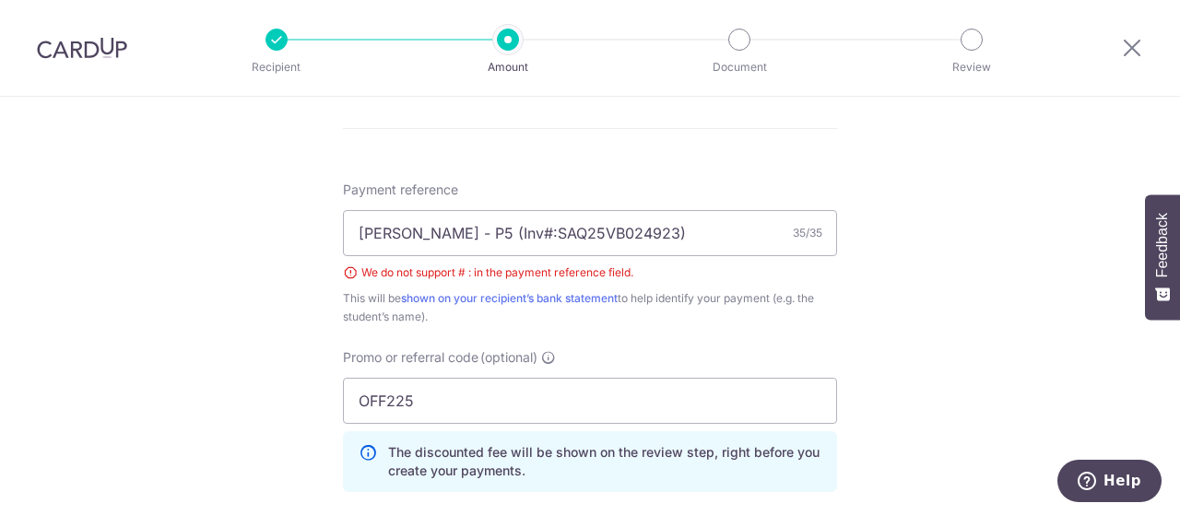
scroll to position [970, 0]
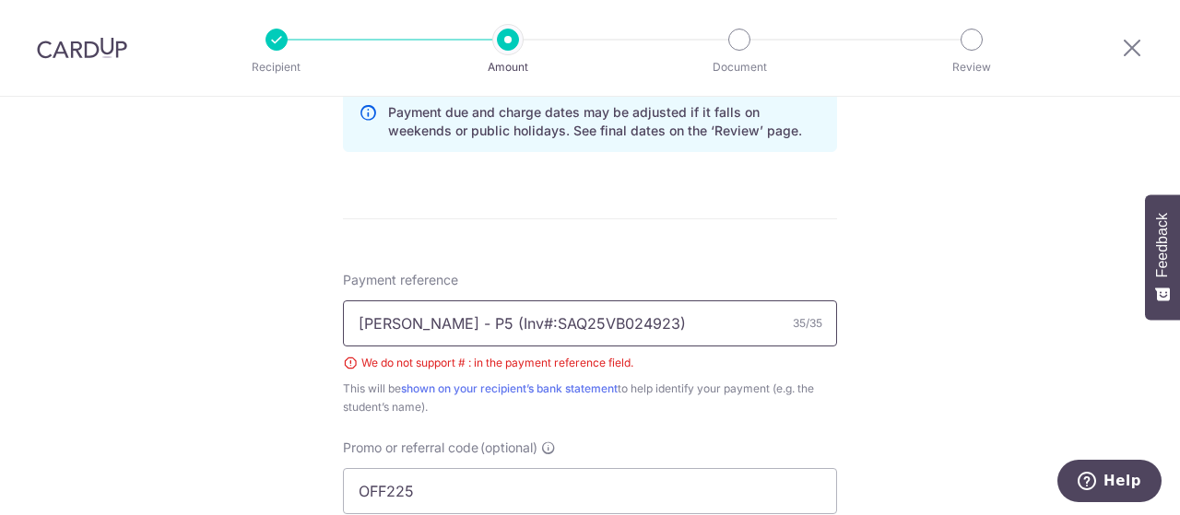
click at [491, 323] on input "Joie Tong - P5 (Inv#:SAQ25VB024923)" at bounding box center [590, 324] width 494 height 46
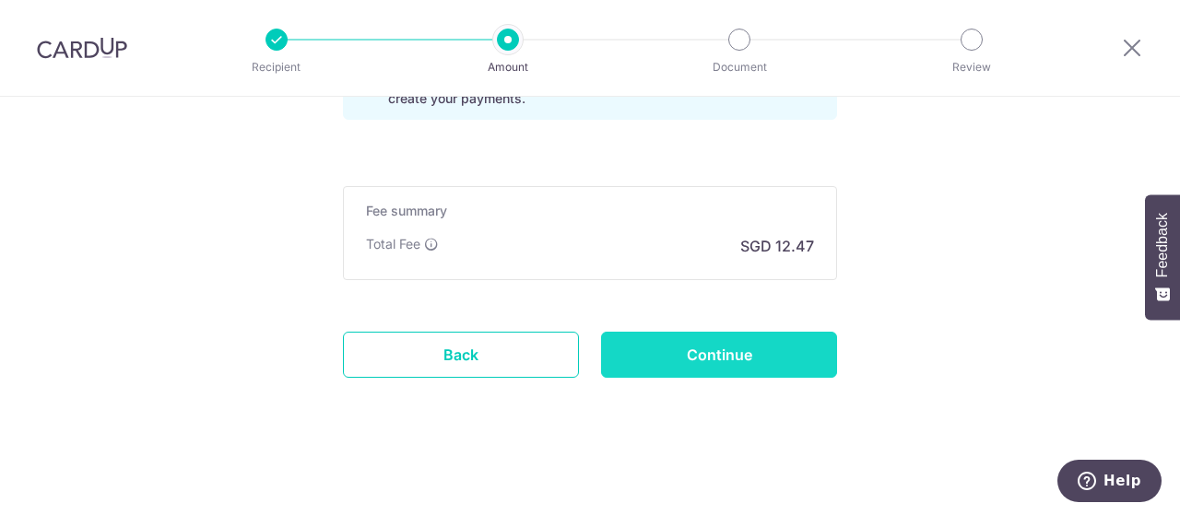
type input "[PERSON_NAME] - P5 (Inv:SAQ25VB024923)"
click at [731, 351] on input "Continue" at bounding box center [719, 355] width 236 height 46
type input "Create Schedule"
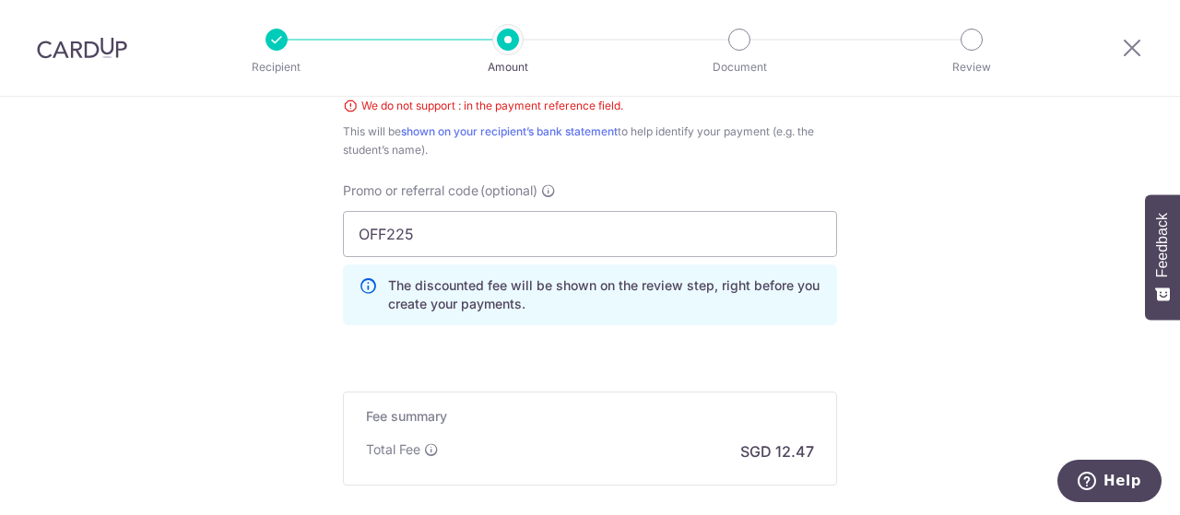
scroll to position [950, 0]
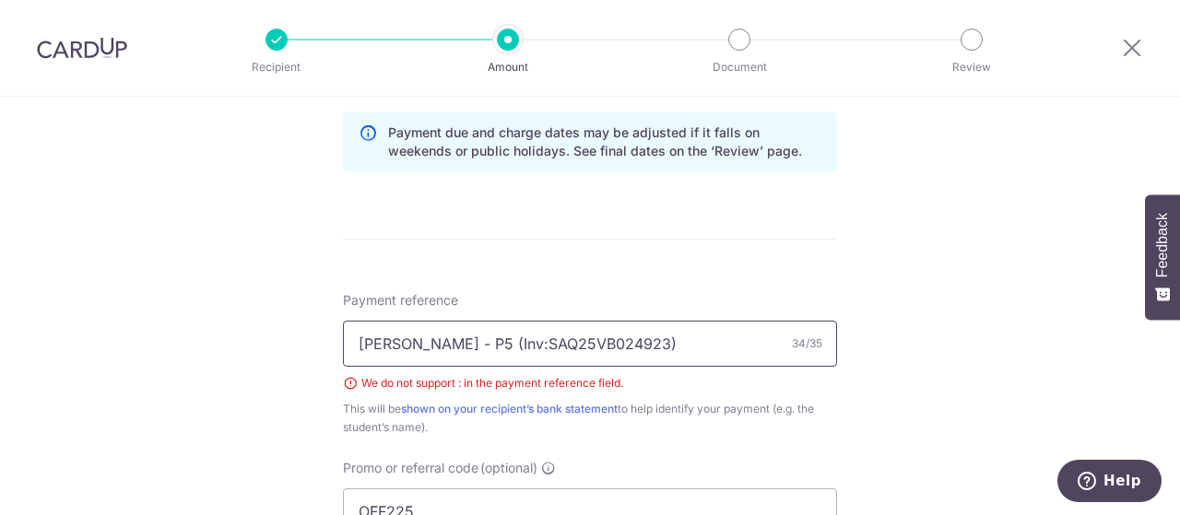
drag, startPoint x: 492, startPoint y: 346, endPoint x: 529, endPoint y: 336, distance: 38.2
click at [492, 346] on input "[PERSON_NAME] - P5 (Inv:SAQ25VB024923)" at bounding box center [590, 344] width 494 height 46
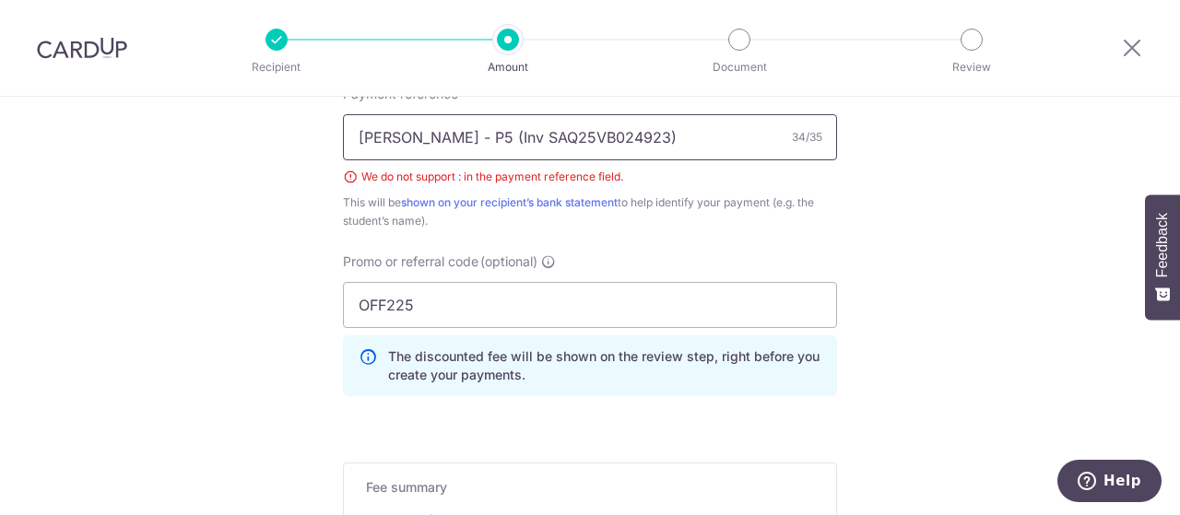
scroll to position [1433, 0]
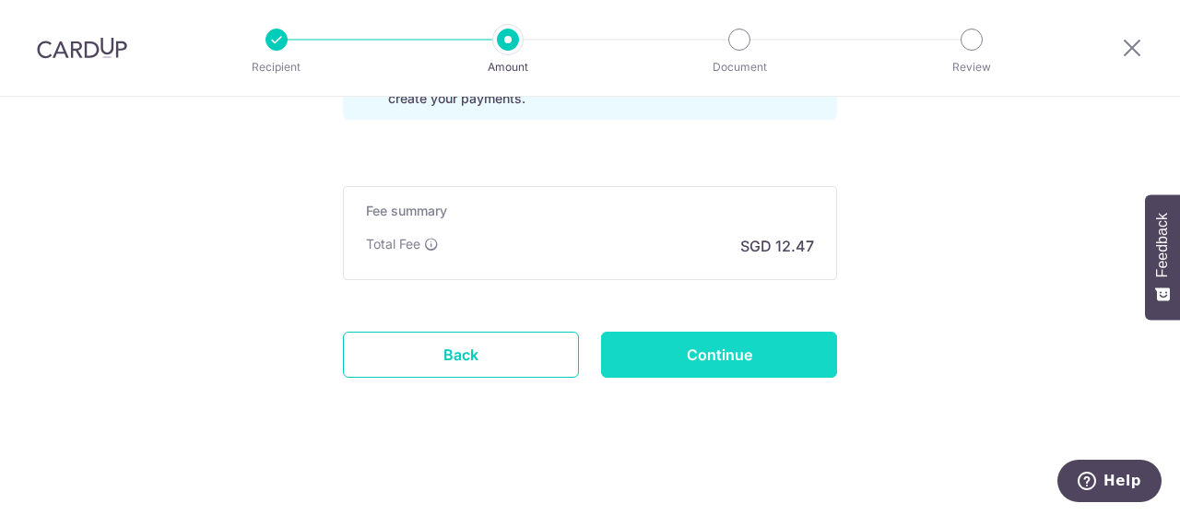
type input "[PERSON_NAME] - P5 (Inv SAQ25VB024923)"
click at [675, 360] on input "Continue" at bounding box center [719, 355] width 236 height 46
type input "Create Schedule"
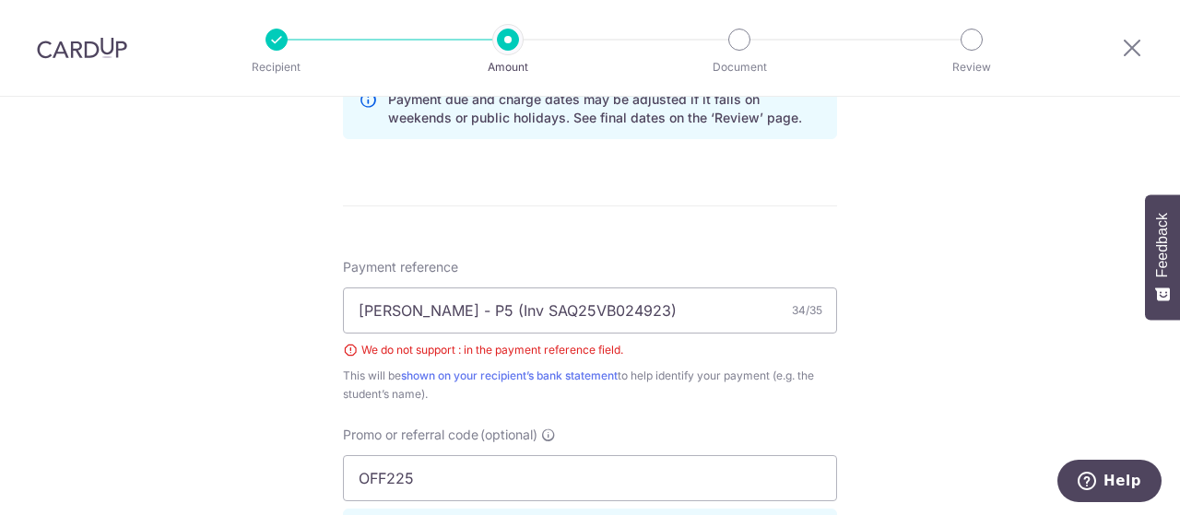
scroll to position [1155, 0]
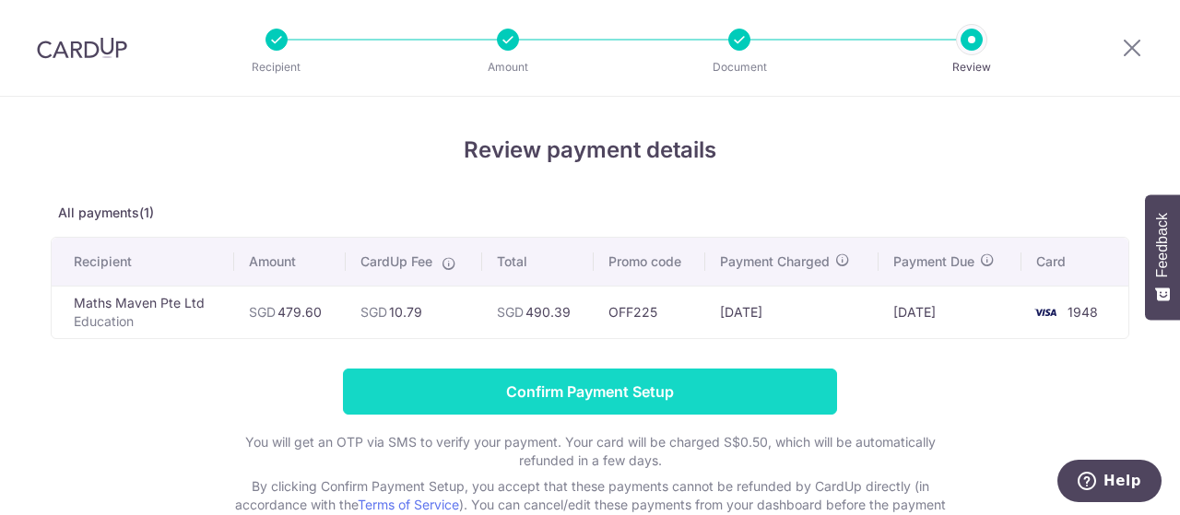
click at [653, 381] on input "Confirm Payment Setup" at bounding box center [590, 392] width 494 height 46
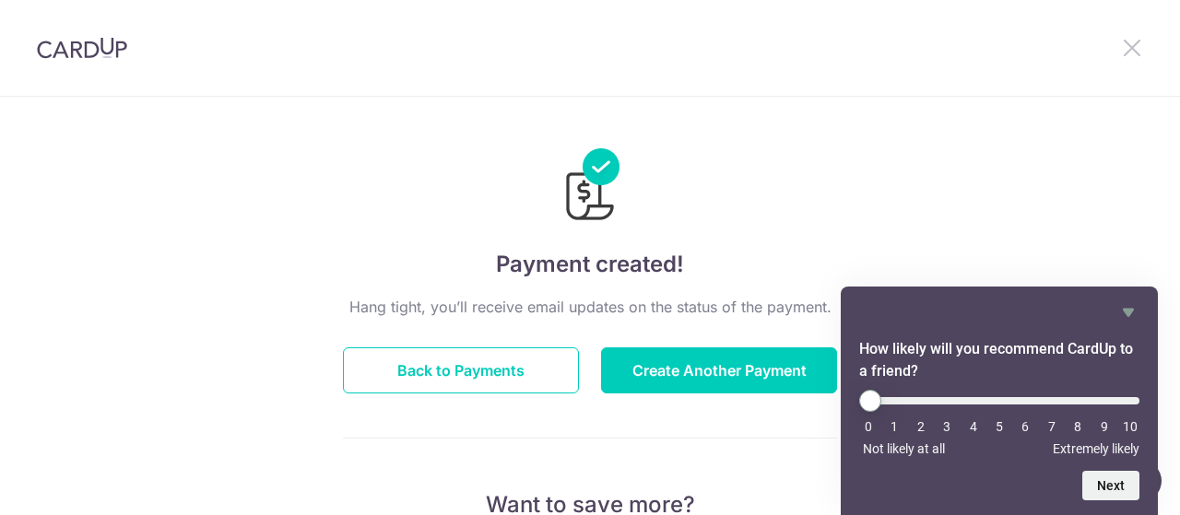
click at [1134, 42] on icon at bounding box center [1132, 47] width 22 height 23
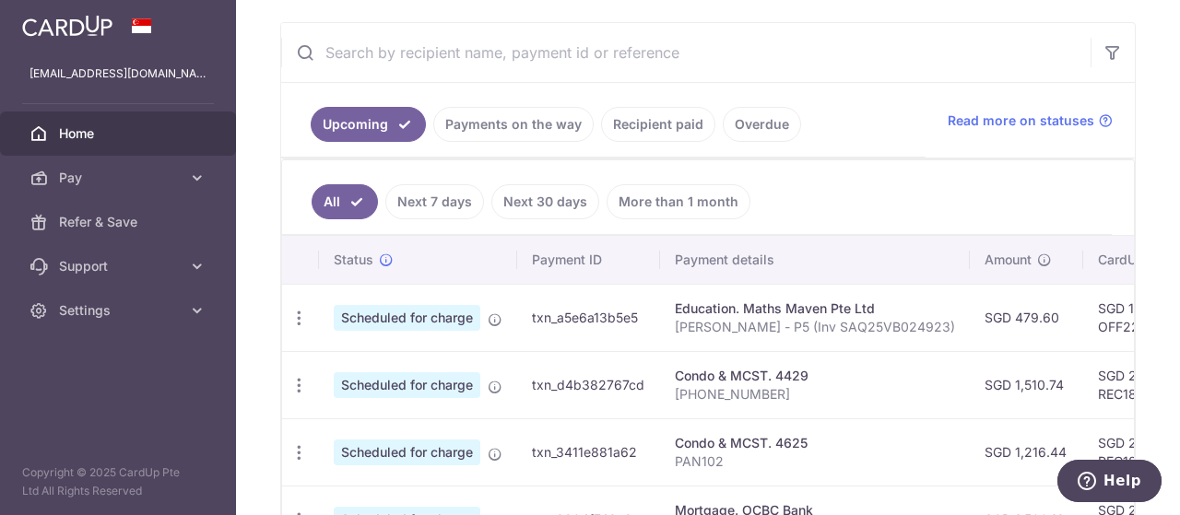
scroll to position [372, 0]
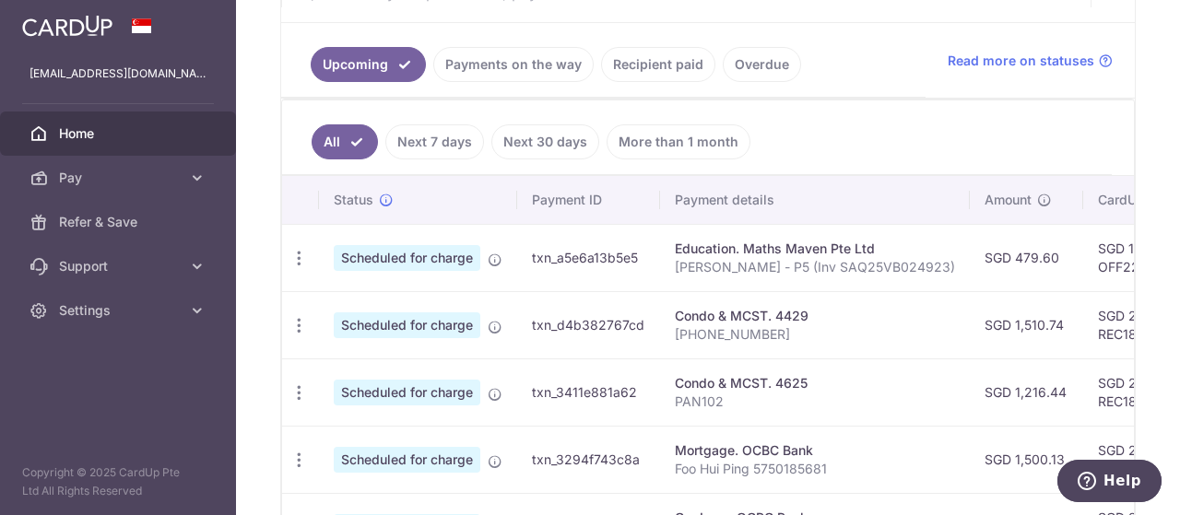
drag, startPoint x: 852, startPoint y: 510, endPoint x: 828, endPoint y: 431, distance: 82.0
drag, startPoint x: 828, startPoint y: 431, endPoint x: 627, endPoint y: 415, distance: 201.7
click at [627, 415] on td "txn_3411e881a62" at bounding box center [588, 392] width 143 height 67
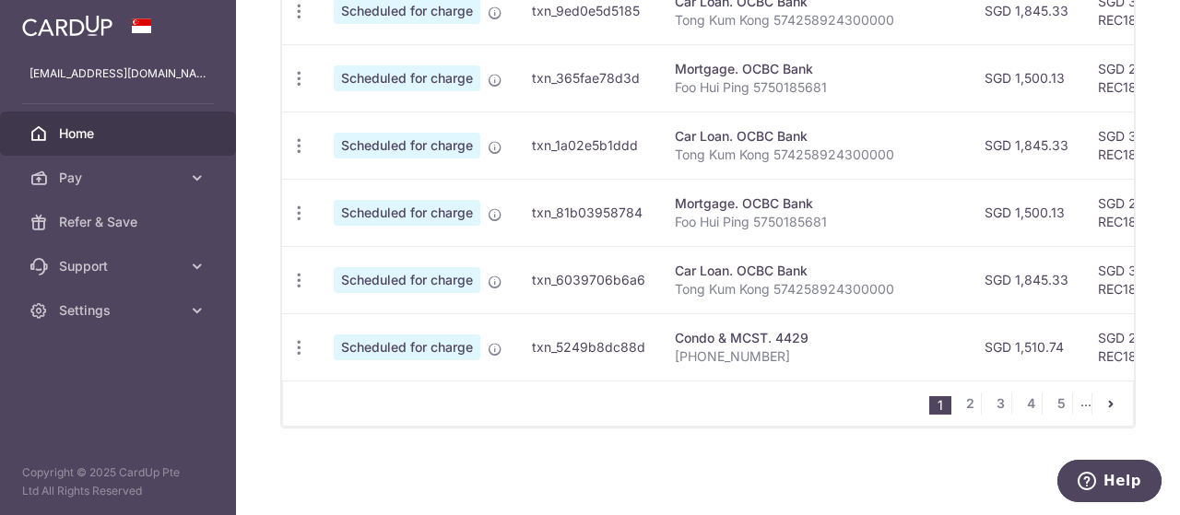
scroll to position [896, 0]
